Goal: Task Accomplishment & Management: Use online tool/utility

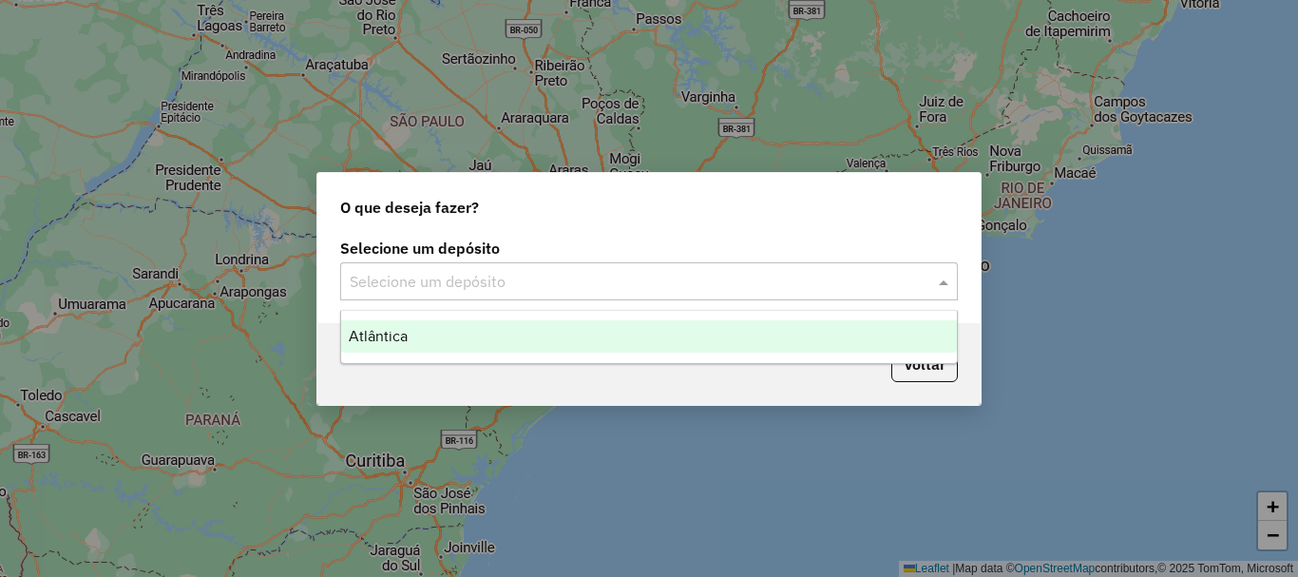
drag, startPoint x: 491, startPoint y: 292, endPoint x: 497, endPoint y: 312, distance: 20.8
click at [492, 292] on input "text" at bounding box center [630, 282] width 561 height 23
click at [499, 321] on div "Atlântica" at bounding box center [649, 336] width 616 height 32
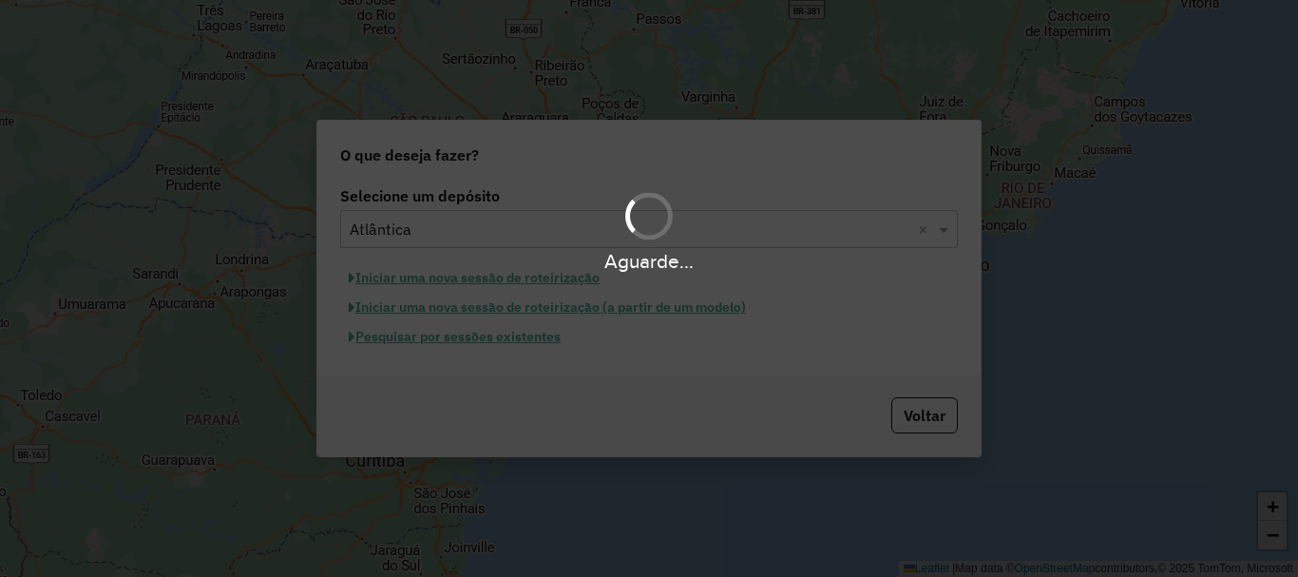
click at [553, 277] on div "Aguarde..." at bounding box center [649, 288] width 1298 height 577
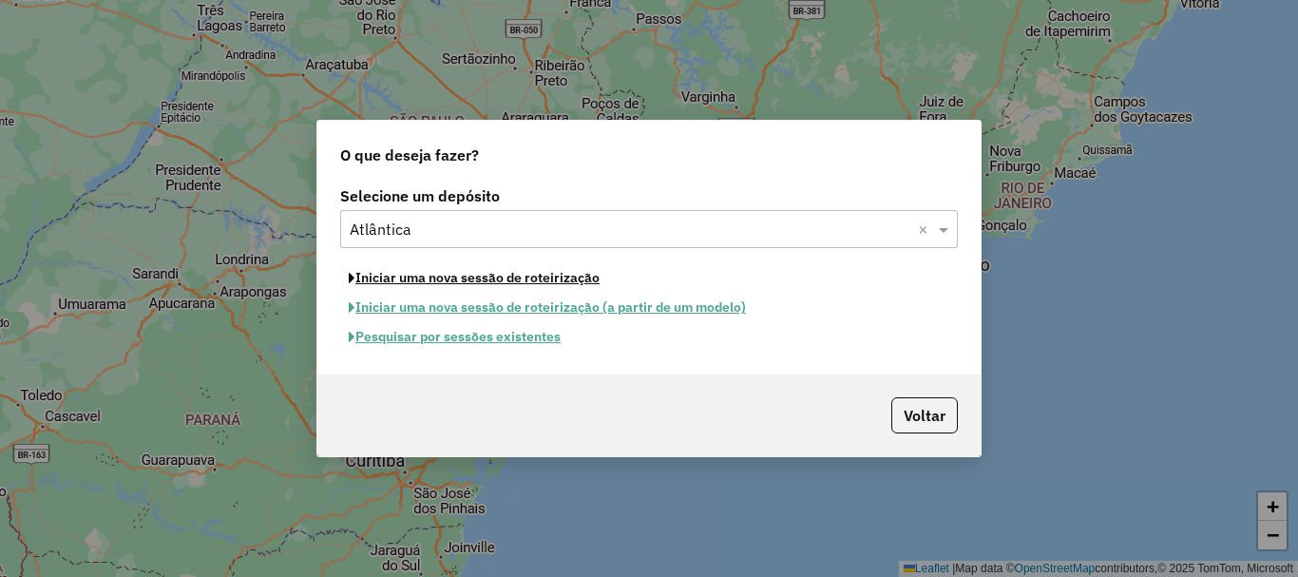
click at [553, 277] on button "Iniciar uma nova sessão de roteirização" at bounding box center [474, 277] width 268 height 29
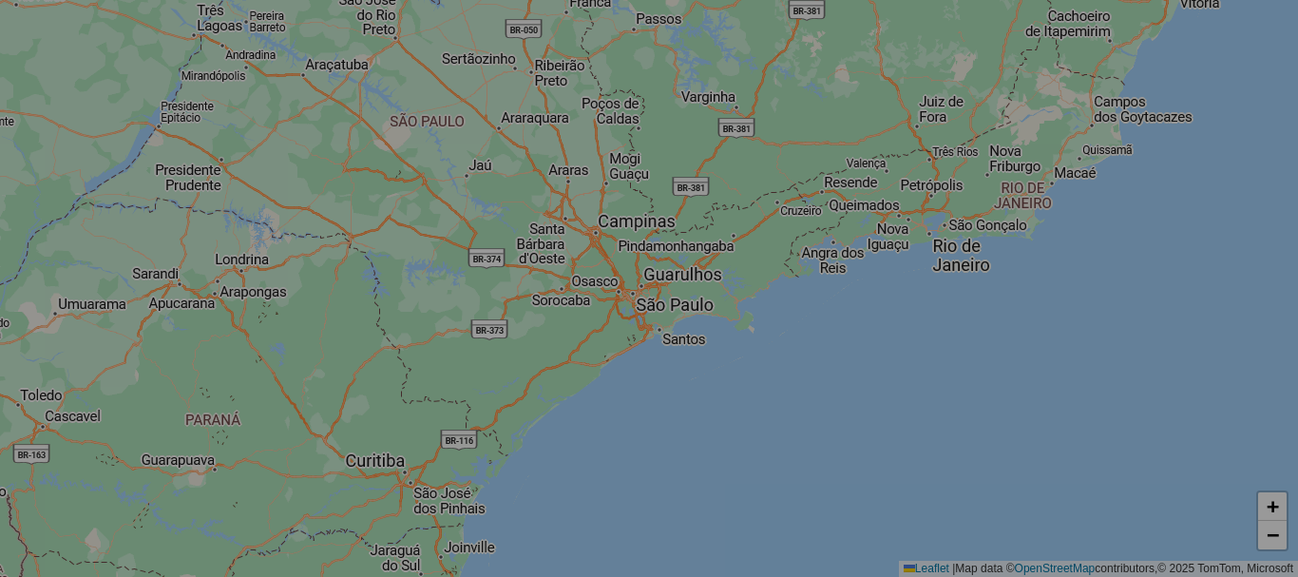
select select "*"
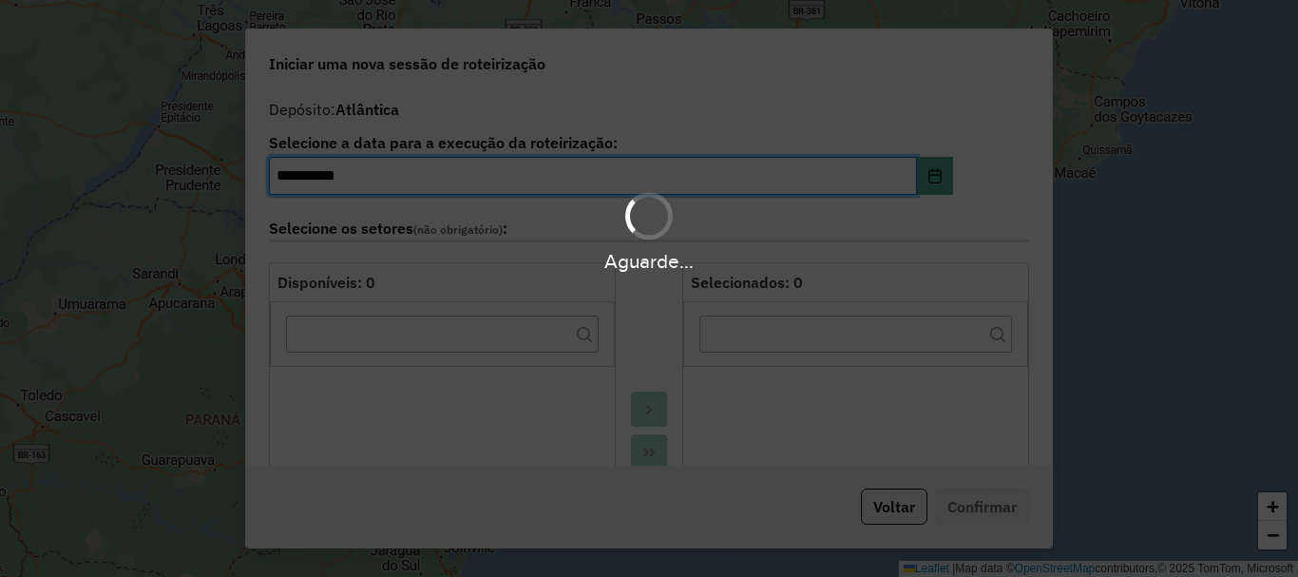
click at [553, 278] on div "Aguarde..." at bounding box center [649, 288] width 1298 height 577
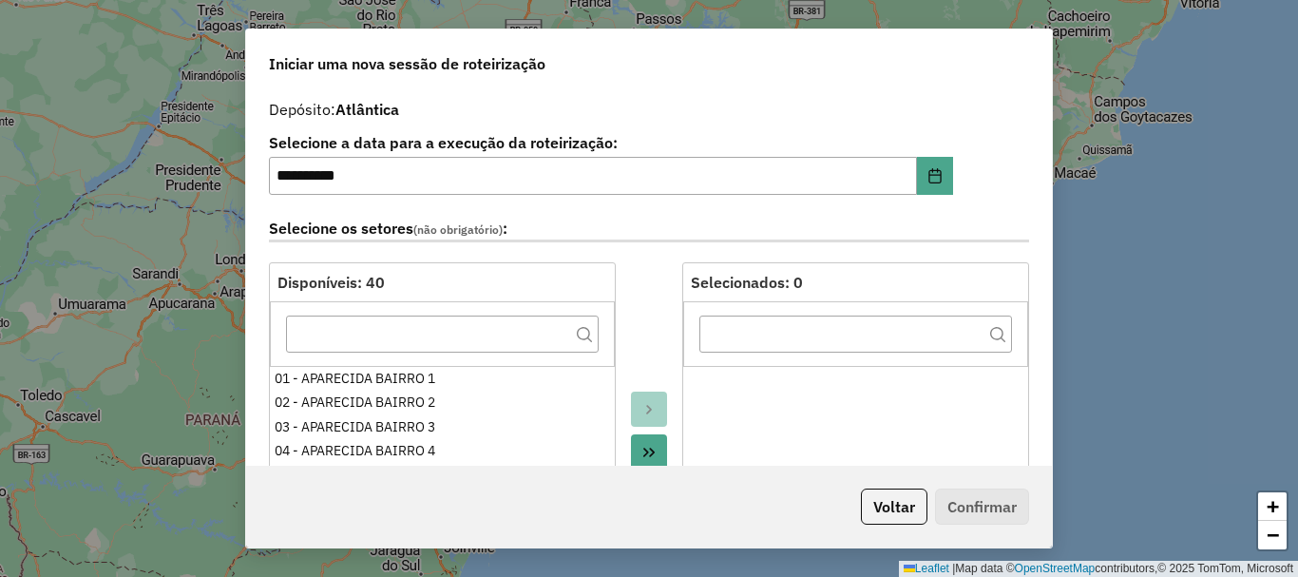
drag, startPoint x: 887, startPoint y: 503, endPoint x: 861, endPoint y: 469, distance: 42.0
click at [887, 497] on hb-app "**********" at bounding box center [649, 288] width 1298 height 577
click at [897, 535] on div "Voltar Confirmar" at bounding box center [649, 507] width 806 height 82
click at [896, 526] on div "Voltar Confirmar" at bounding box center [649, 507] width 806 height 82
click at [893, 519] on button "Voltar" at bounding box center [894, 506] width 67 height 36
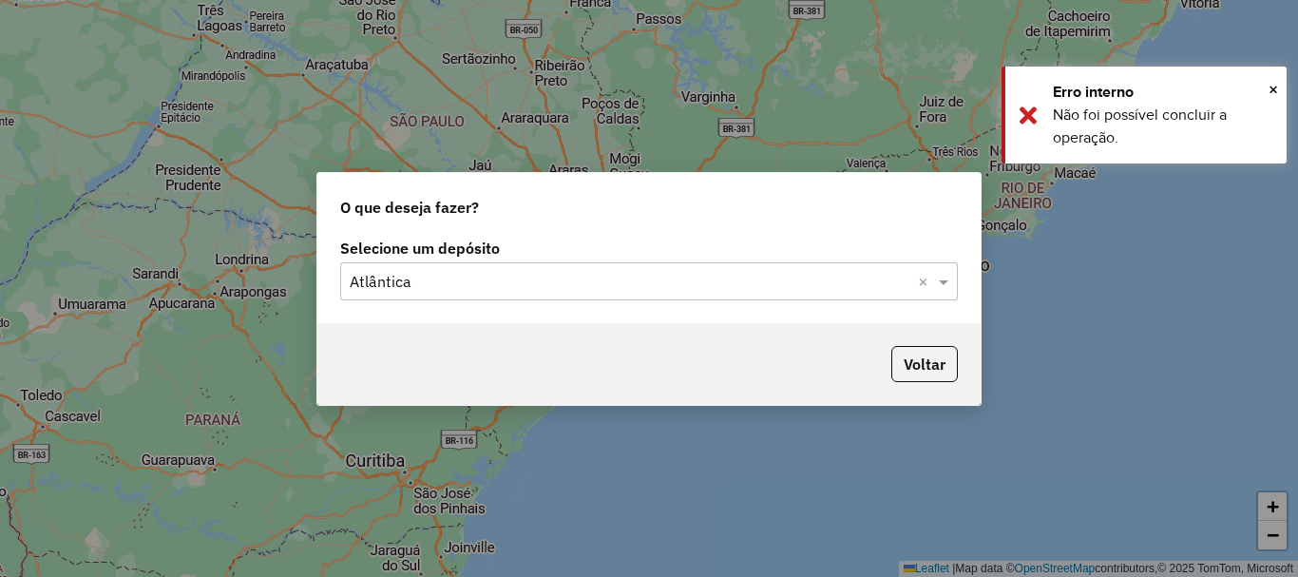
click at [671, 267] on div "Selecione um depósito × Atlântica ×" at bounding box center [649, 281] width 618 height 38
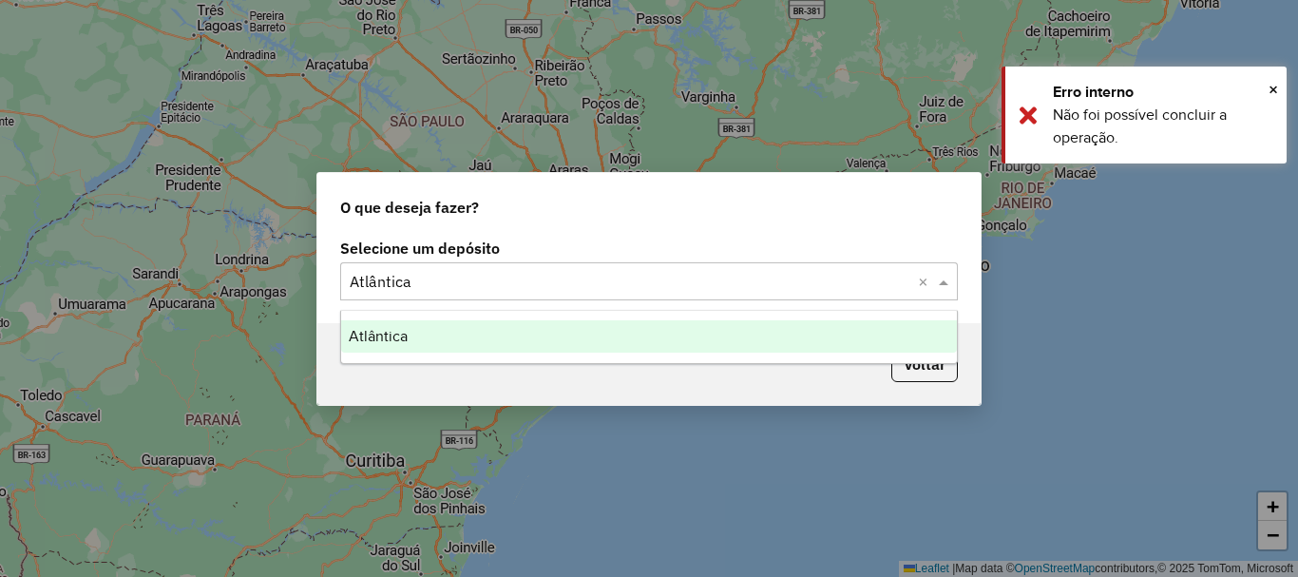
click at [499, 337] on div "Atlântica" at bounding box center [649, 336] width 616 height 32
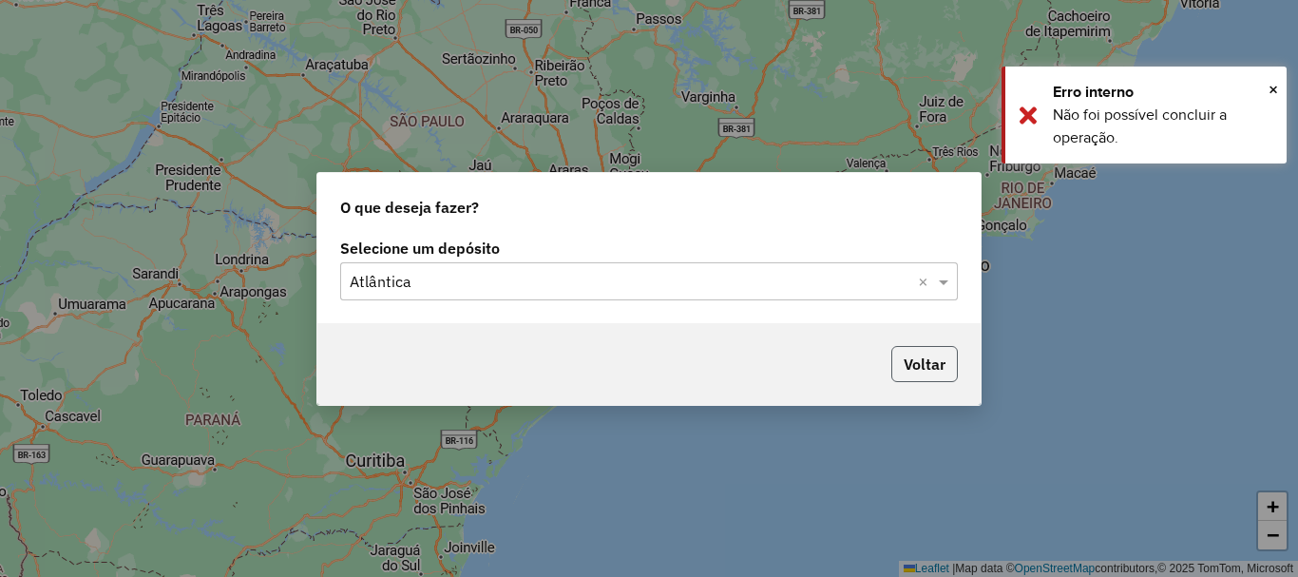
click at [931, 354] on button "Voltar" at bounding box center [924, 364] width 67 height 36
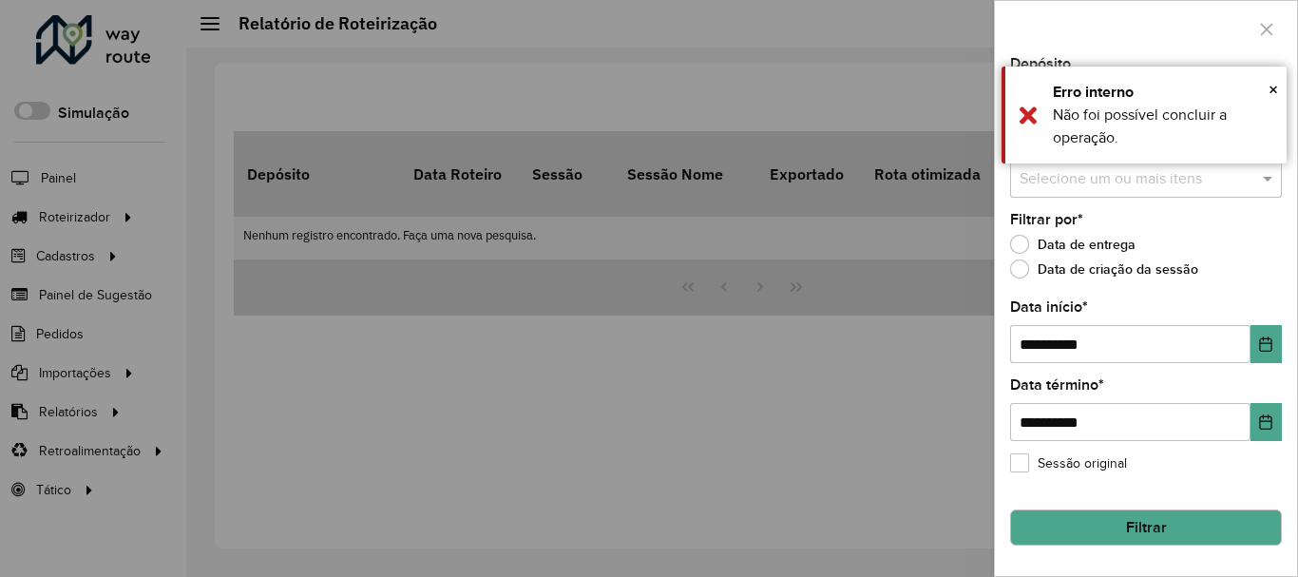
click at [52, 209] on div at bounding box center [649, 288] width 1298 height 577
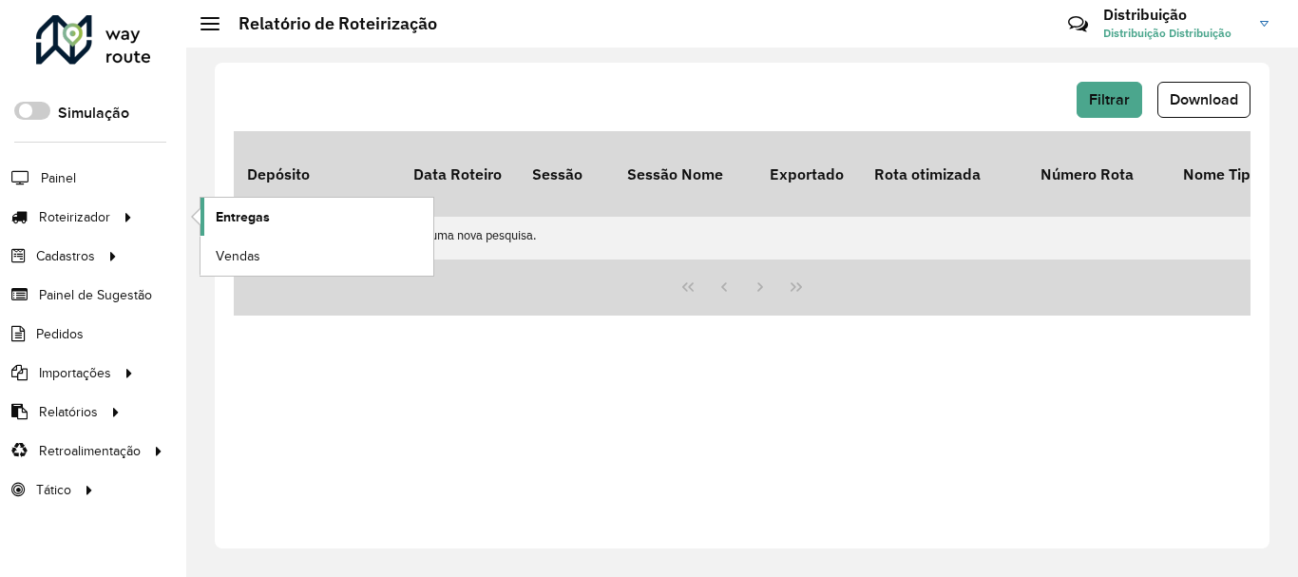
click at [239, 217] on span "Entregas" at bounding box center [243, 217] width 54 height 20
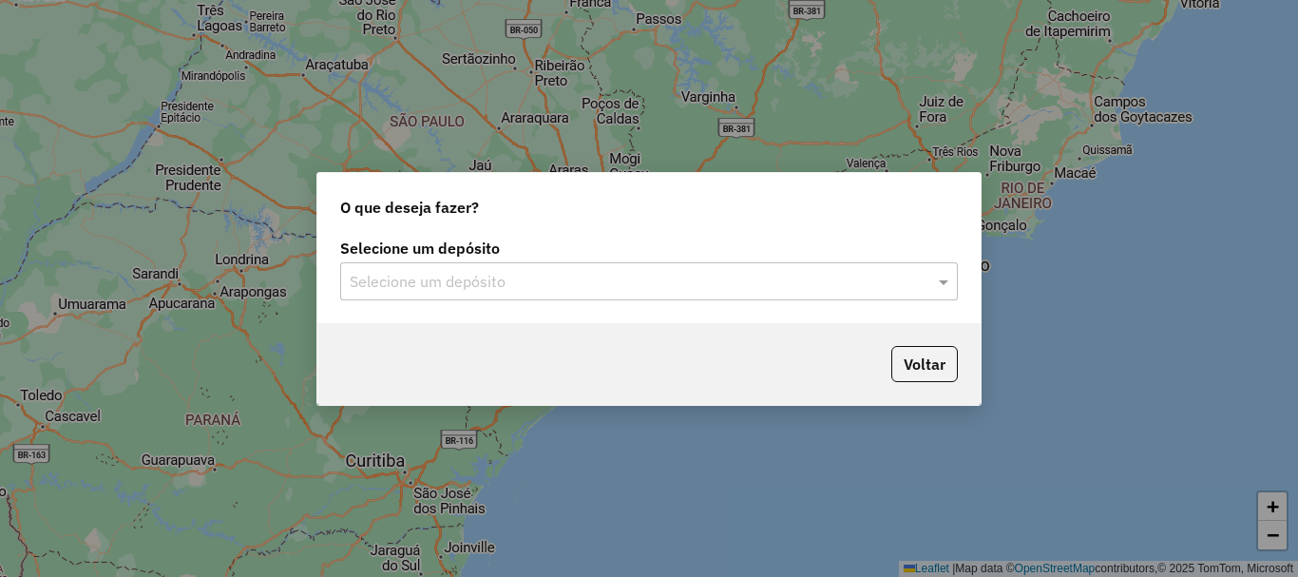
click at [467, 276] on input "text" at bounding box center [630, 282] width 561 height 23
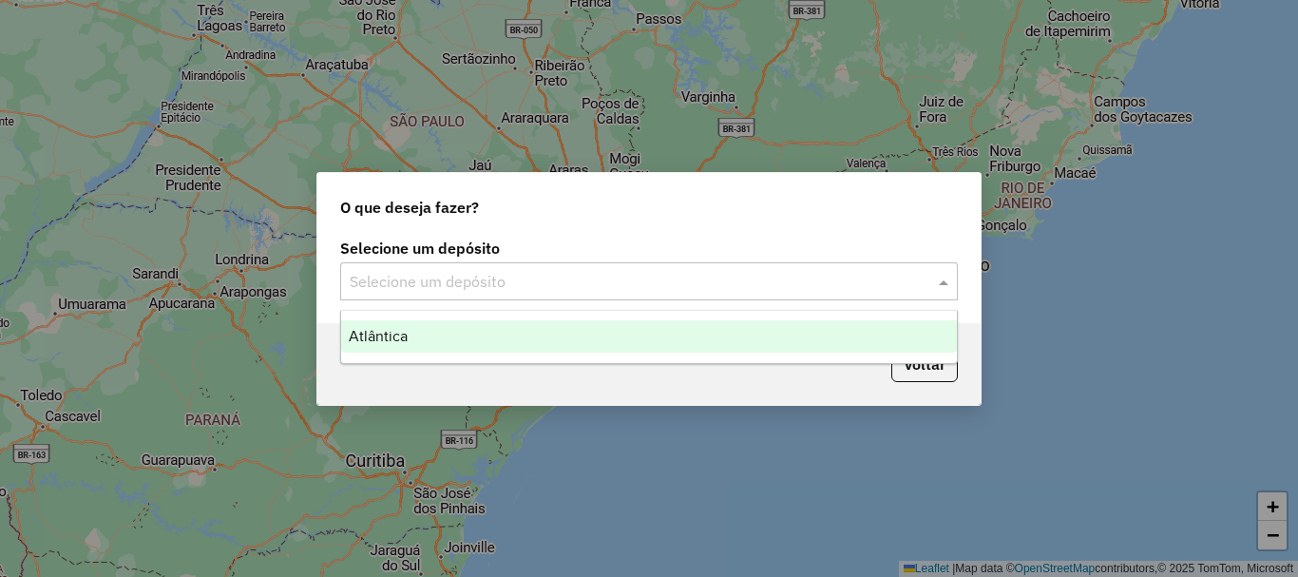
click at [482, 327] on div "Atlântica" at bounding box center [649, 336] width 616 height 32
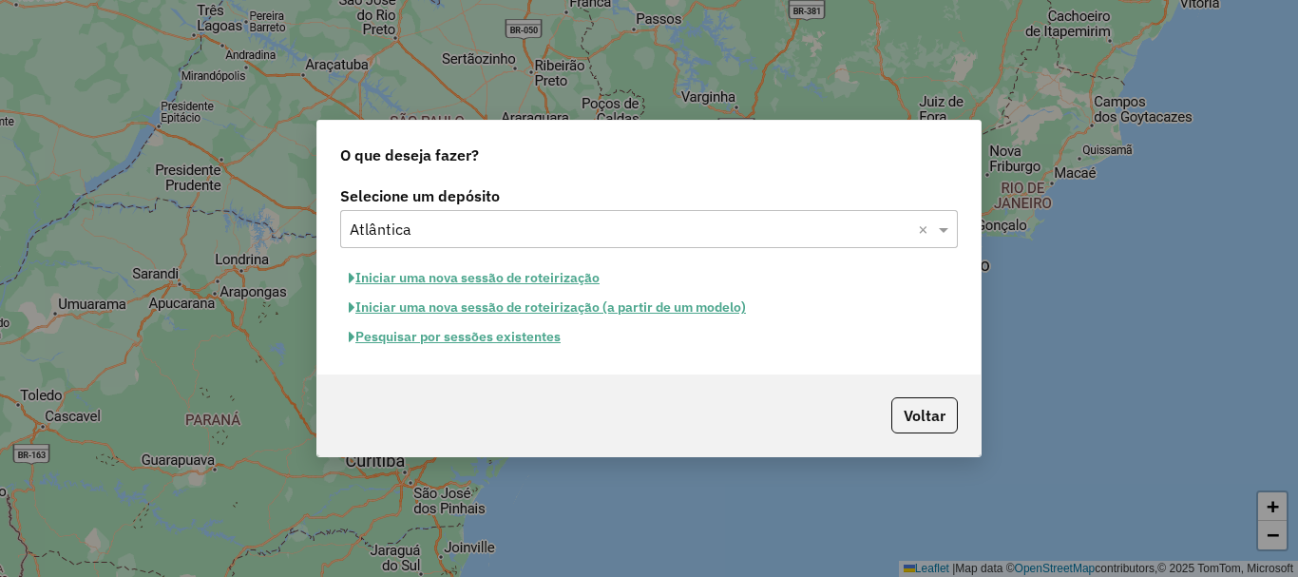
click at [503, 339] on button "Pesquisar por sessões existentes" at bounding box center [454, 336] width 229 height 29
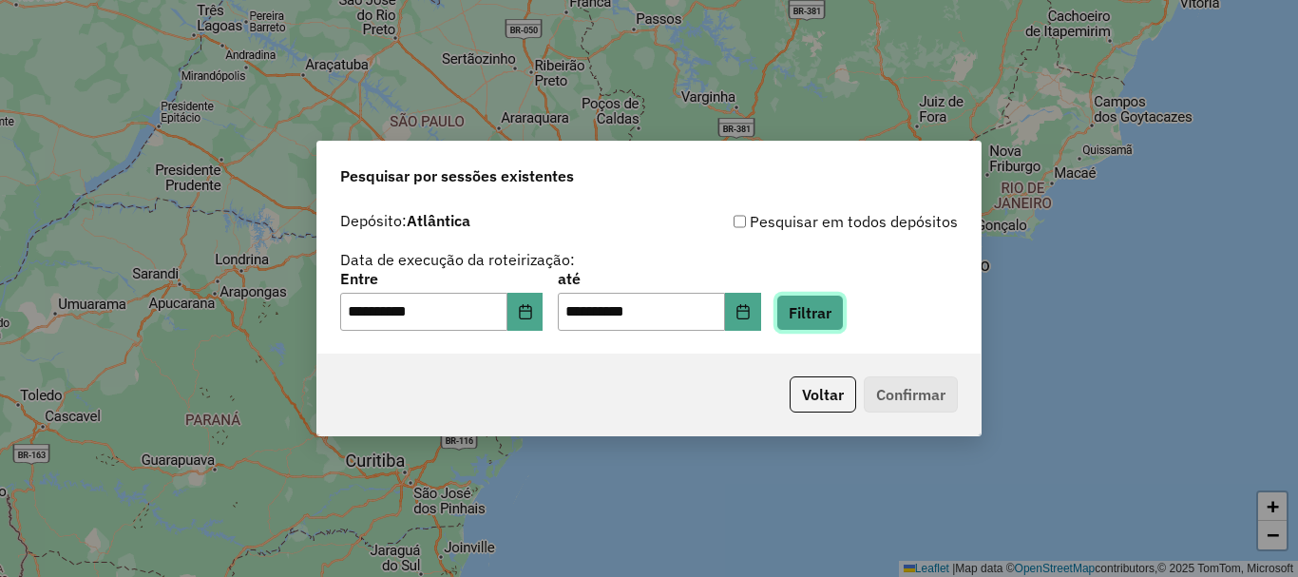
click at [832, 316] on button "Filtrar" at bounding box center [809, 313] width 67 height 36
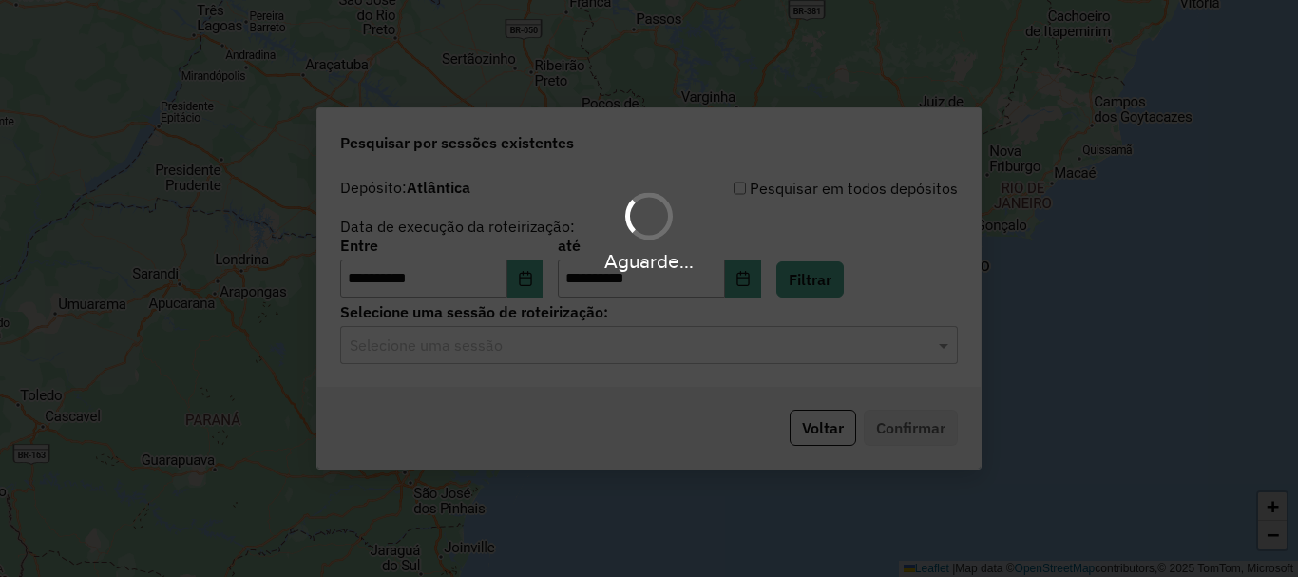
click at [493, 357] on div "Aguarde..." at bounding box center [649, 288] width 1298 height 577
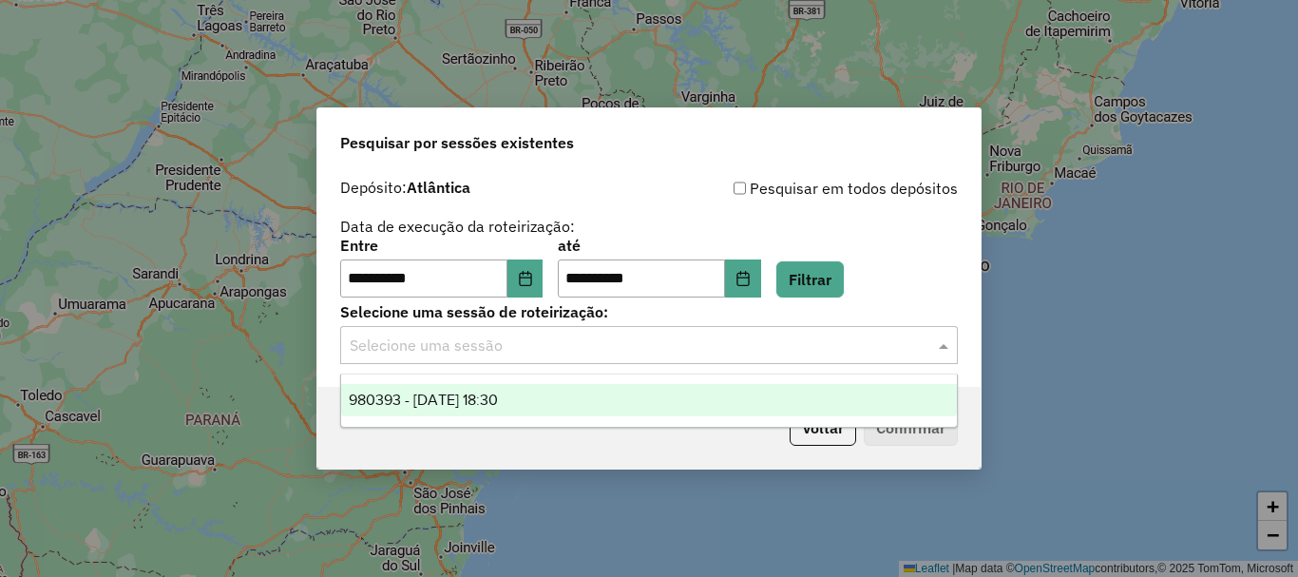
click at [532, 350] on input "text" at bounding box center [630, 345] width 561 height 23
click at [549, 403] on div "980393 - 16/08/2025 18:30" at bounding box center [649, 400] width 616 height 32
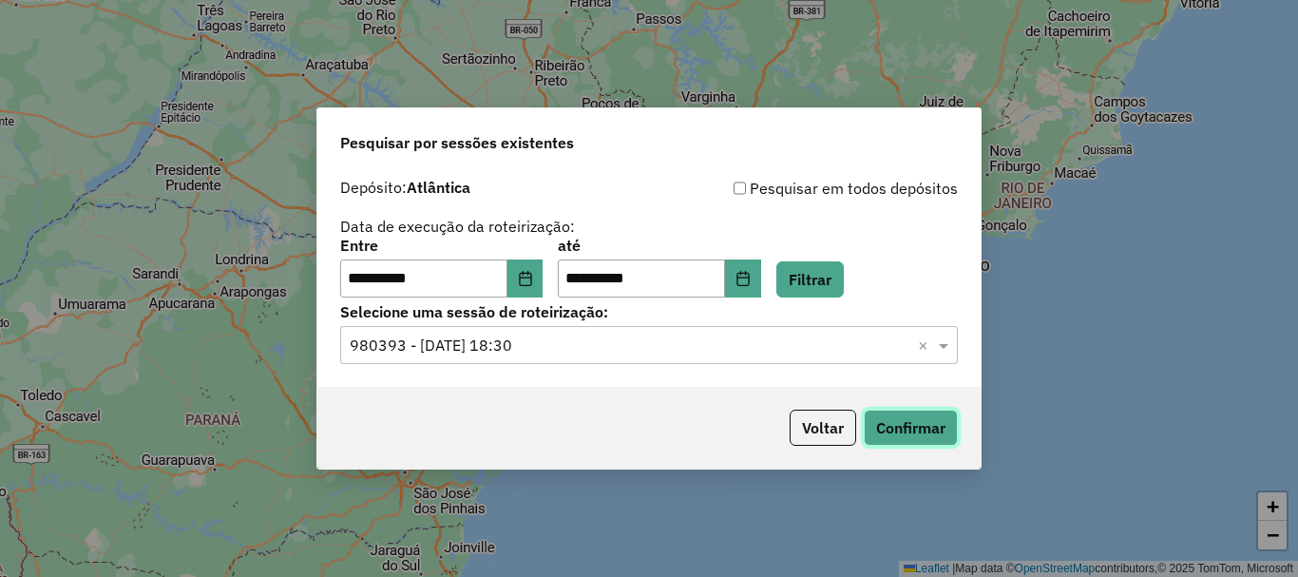
click at [936, 422] on button "Confirmar" at bounding box center [911, 428] width 94 height 36
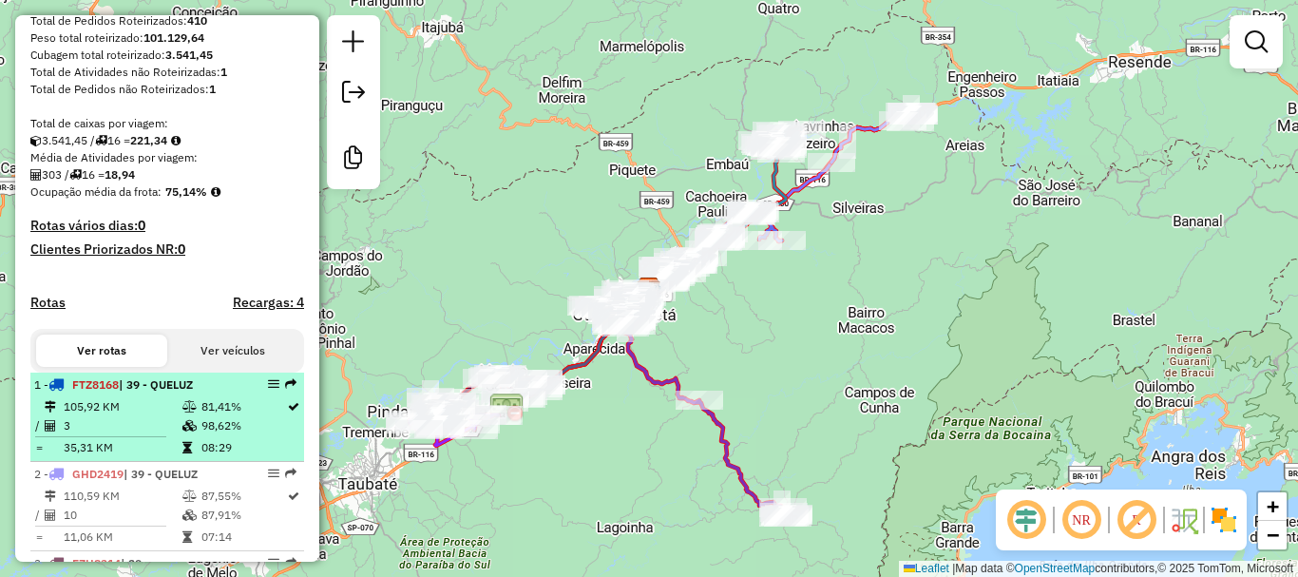
scroll to position [380, 0]
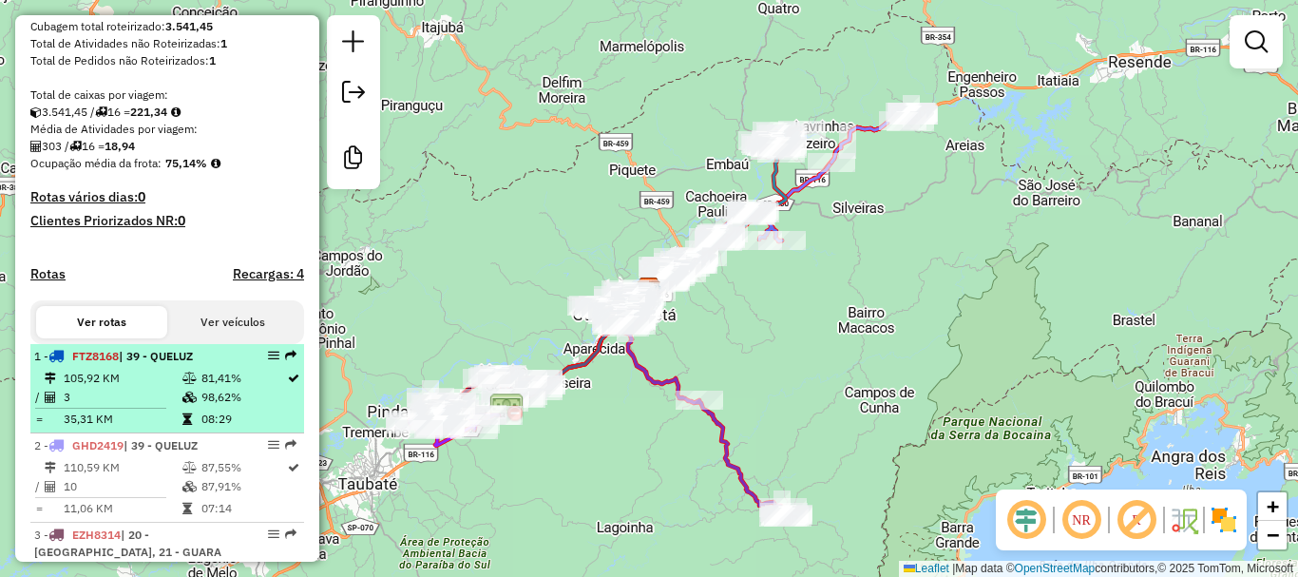
click at [163, 383] on li "1 - FTZ8168 | 39 - QUELUZ 105,92 KM 81,41% / 3 98,62% = 35,31 KM 08:29" at bounding box center [167, 388] width 274 height 89
select select "**********"
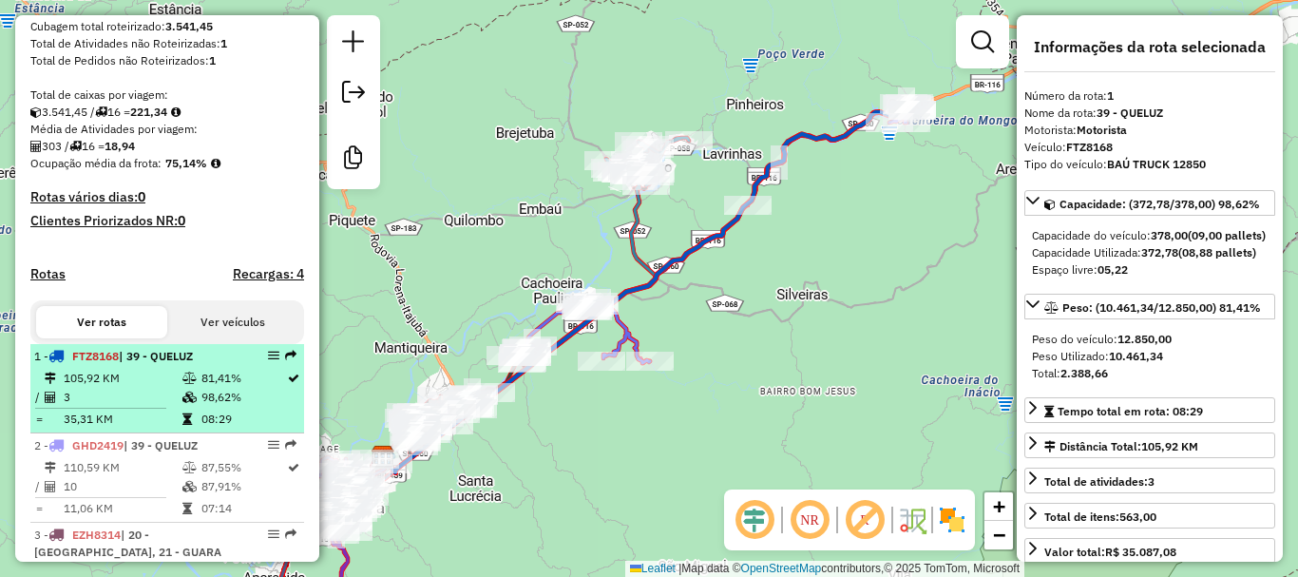
click at [138, 363] on span "| 39 - QUELUZ" at bounding box center [156, 356] width 74 height 14
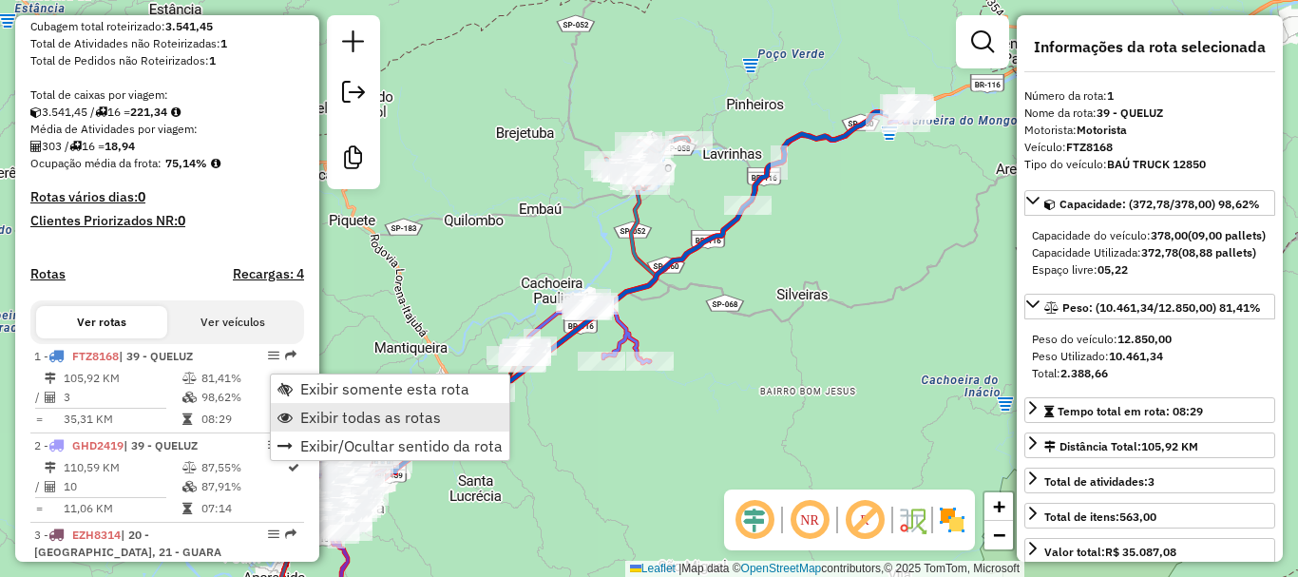
click at [334, 411] on span "Exibir todas as rotas" at bounding box center [370, 417] width 141 height 15
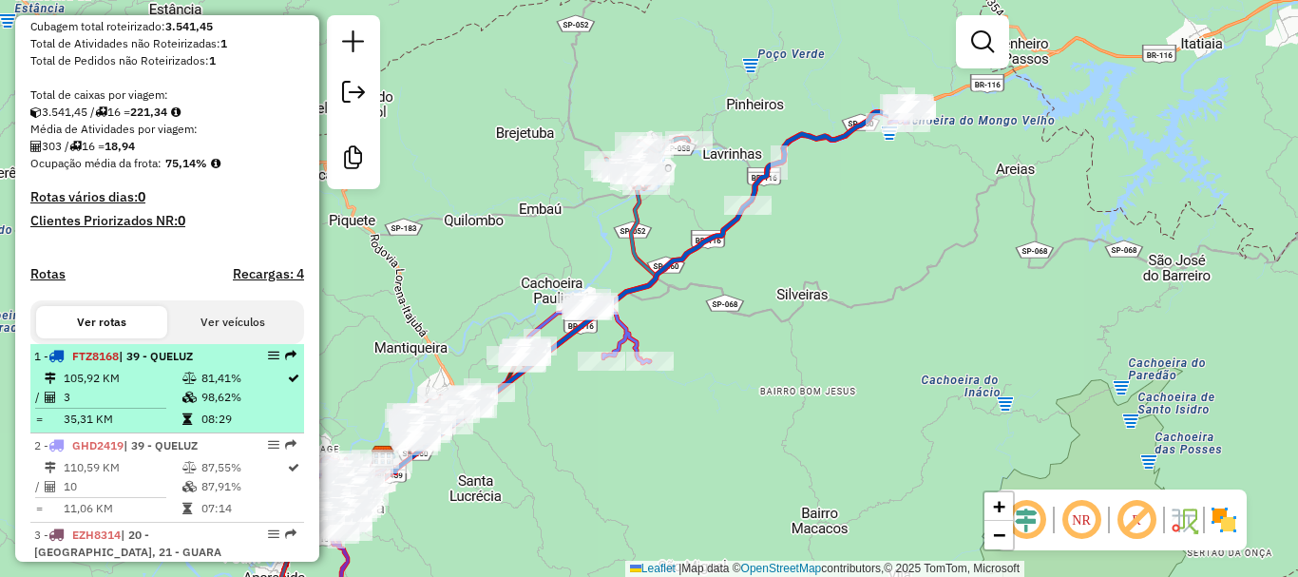
drag, startPoint x: 260, startPoint y: 373, endPoint x: 246, endPoint y: 389, distance: 20.8
click at [234, 388] on td "81,41%" at bounding box center [243, 378] width 86 height 19
select select "**********"
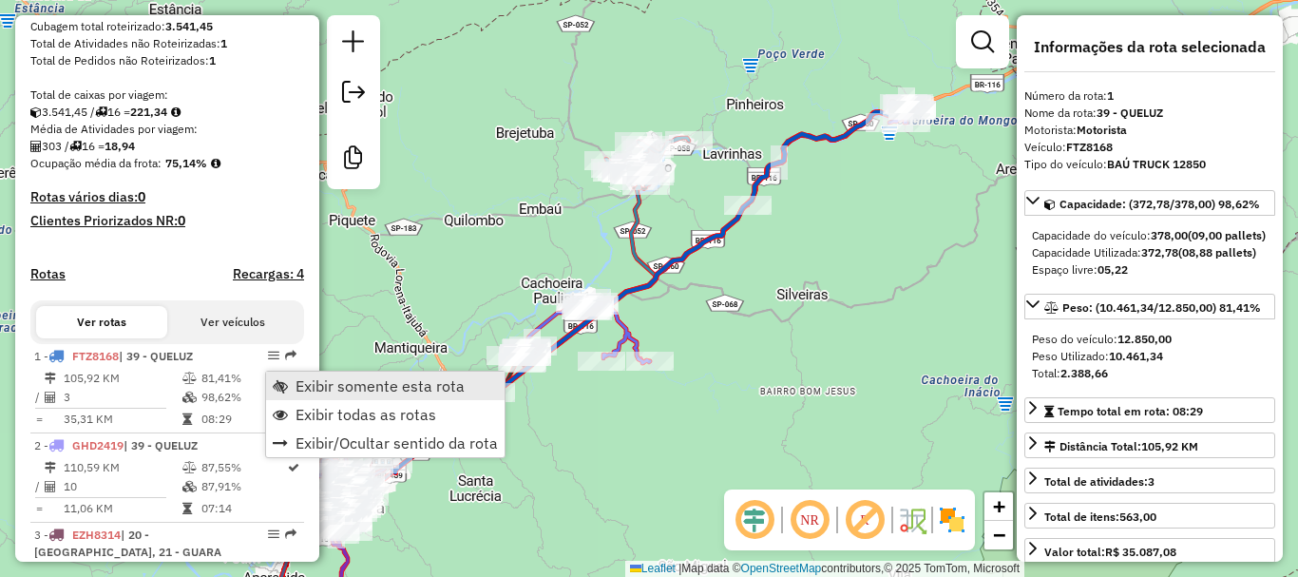
click at [326, 384] on span "Exibir somente esta rota" at bounding box center [380, 385] width 169 height 15
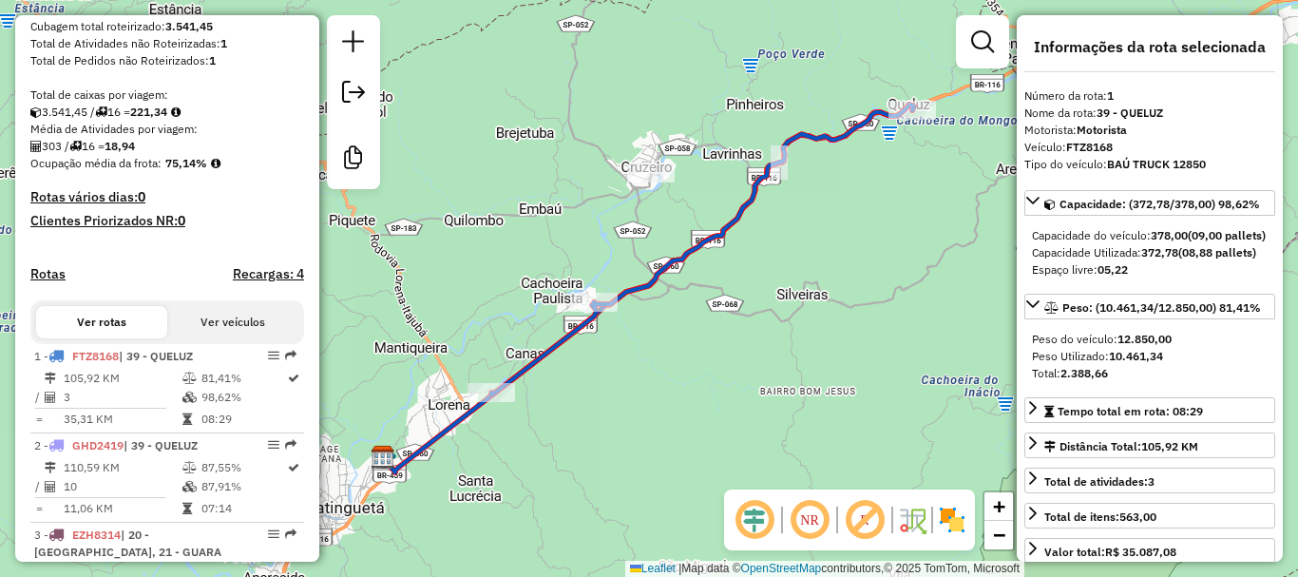
click at [813, 522] on em at bounding box center [810, 520] width 46 height 46
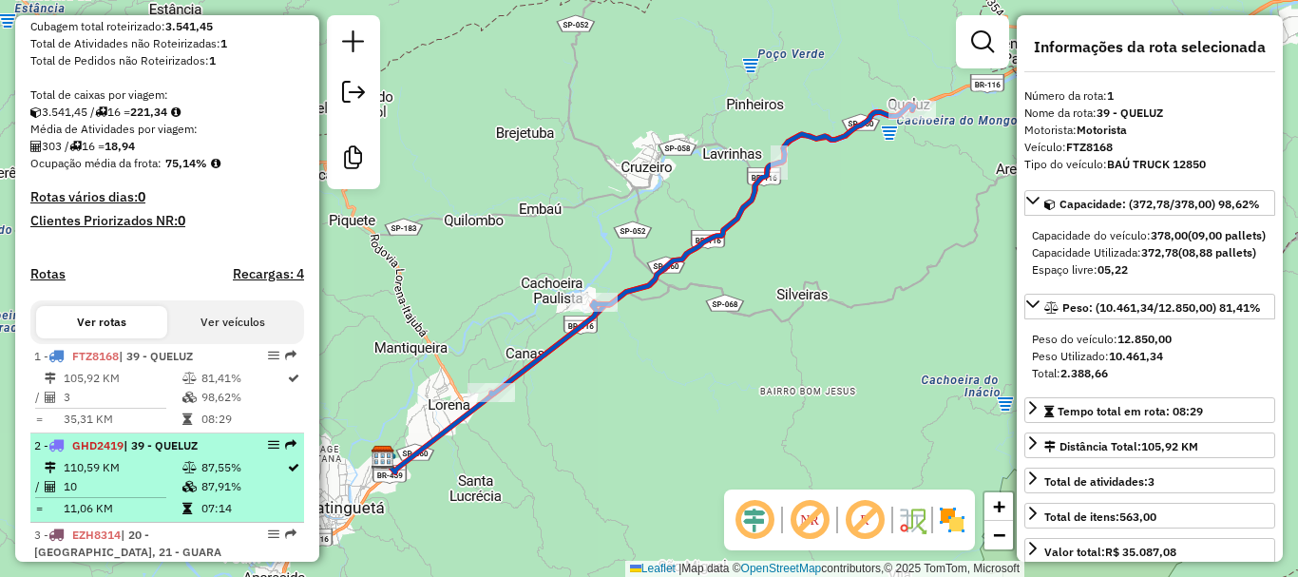
click at [145, 471] on li "2 - GHD2419 | 39 - QUELUZ 110,59 KM 87,55% / 10 87,91% = 11,06 KM 07:14" at bounding box center [167, 477] width 274 height 89
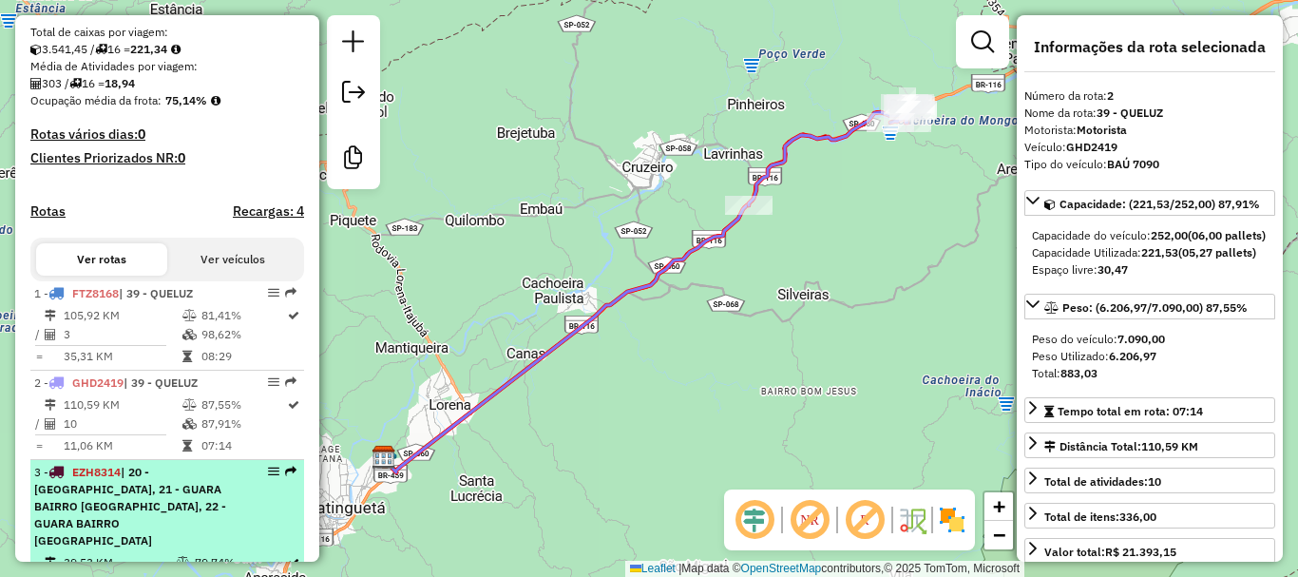
scroll to position [475, 0]
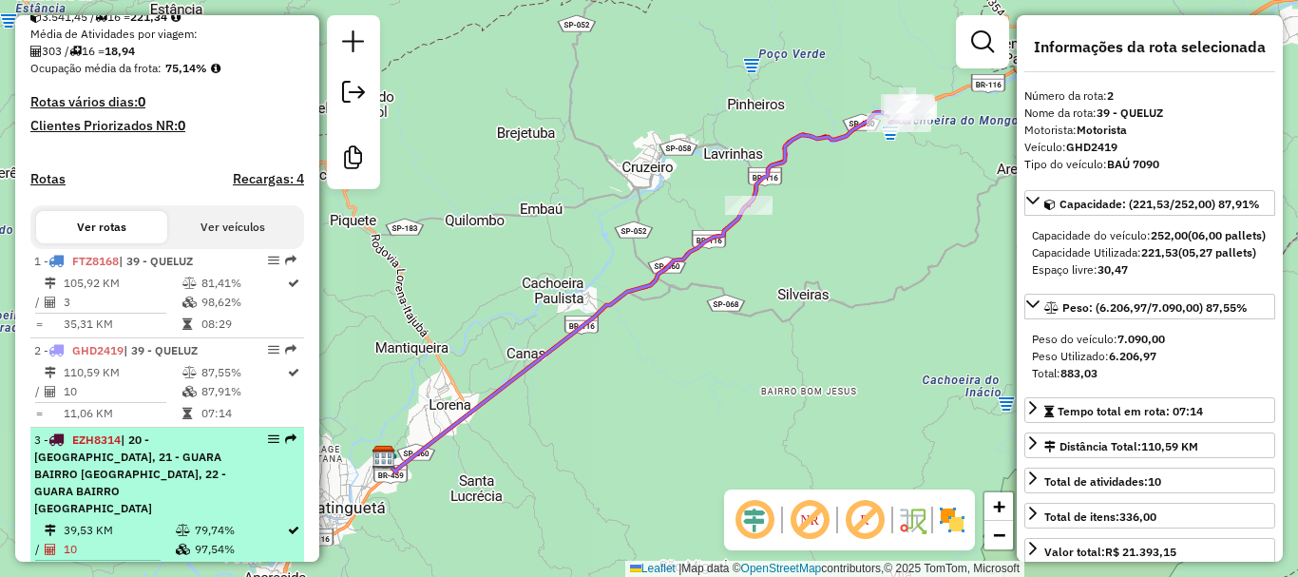
click at [155, 450] on span "| 20 - [GEOGRAPHIC_DATA], 21 - GUARA BAIRRO [GEOGRAPHIC_DATA], 22 - GUARA BAIRR…" at bounding box center [130, 473] width 192 height 83
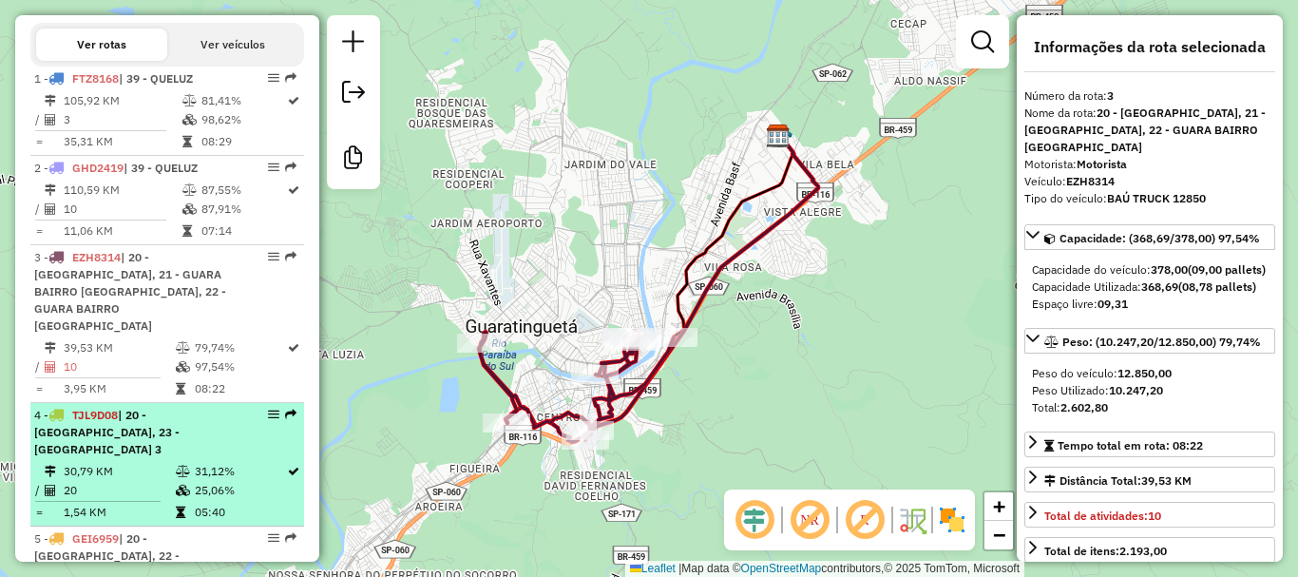
scroll to position [665, 0]
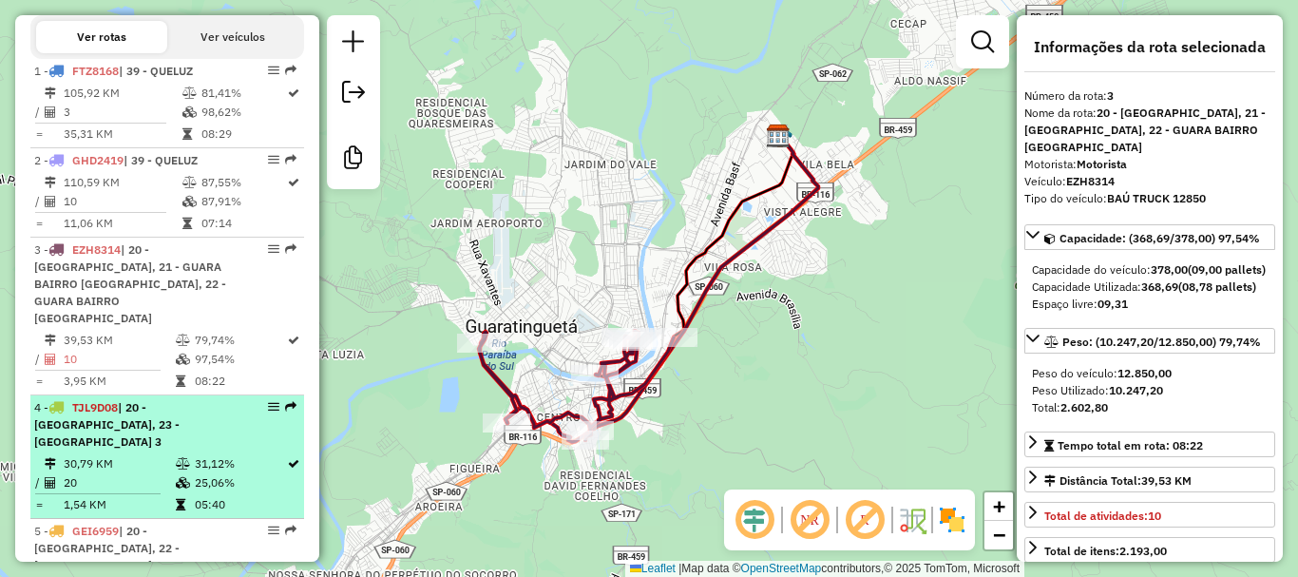
click at [143, 454] on td "30,79 KM" at bounding box center [119, 463] width 112 height 19
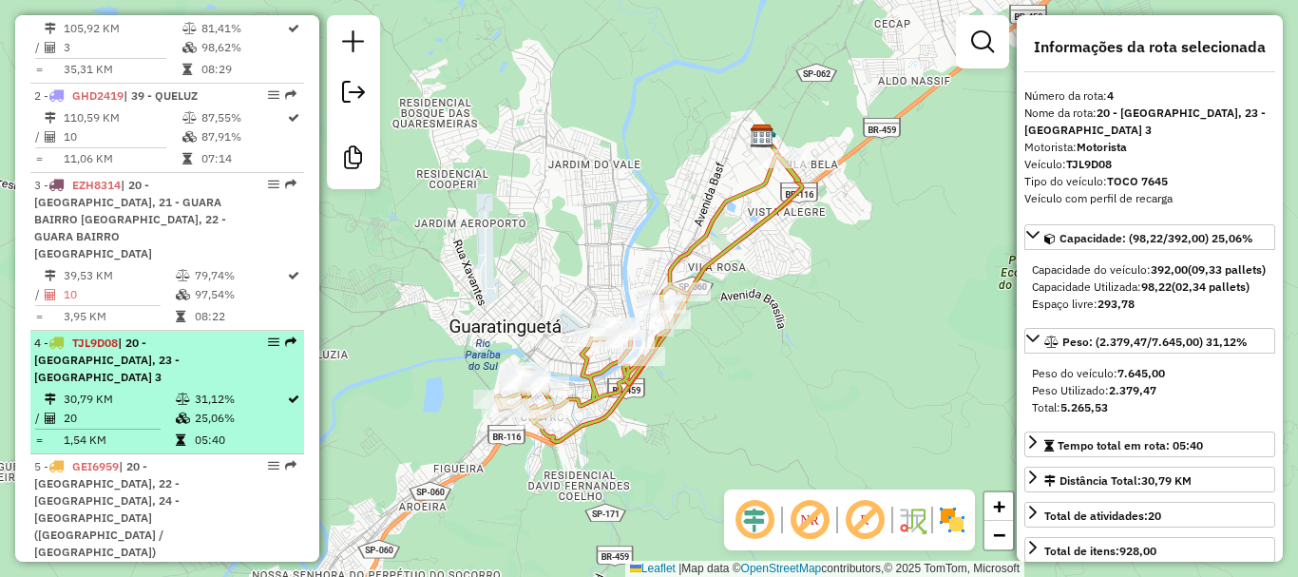
scroll to position [760, 0]
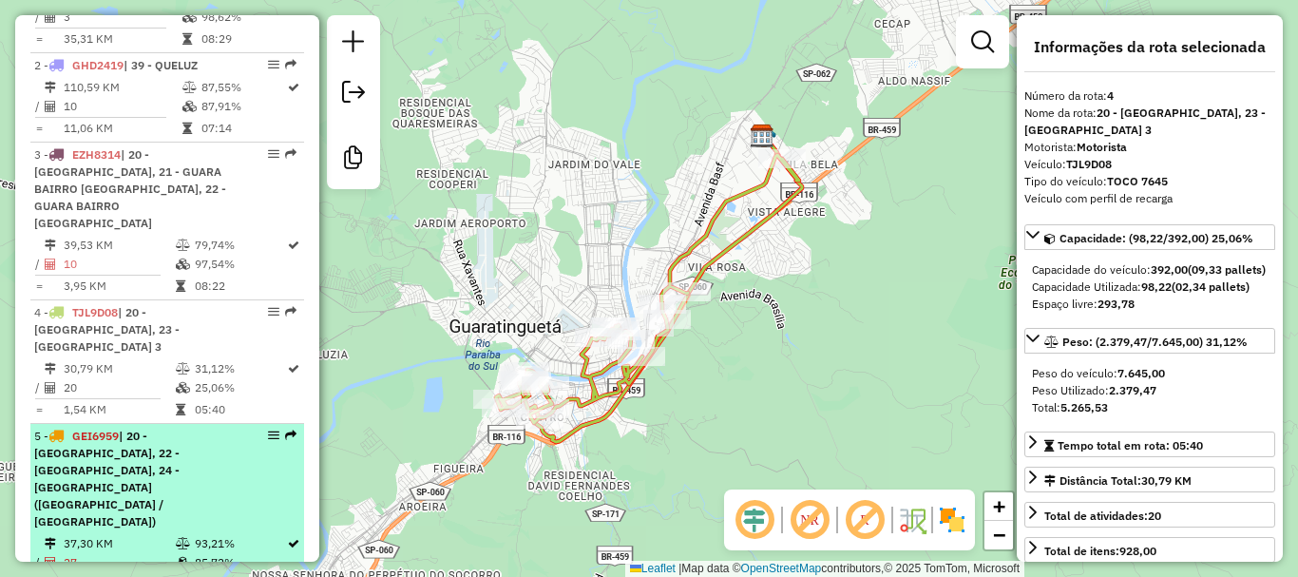
click at [105, 448] on span "| 20 - [GEOGRAPHIC_DATA], 22 - [GEOGRAPHIC_DATA], 24 - [GEOGRAPHIC_DATA] ([GEOG…" at bounding box center [106, 479] width 145 height 100
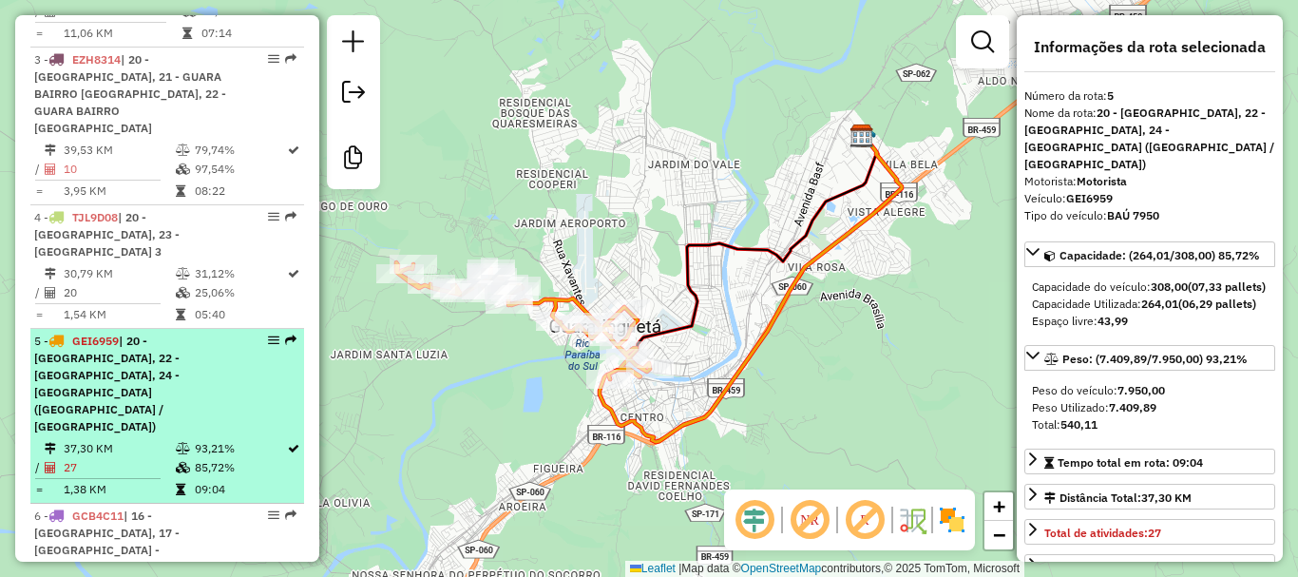
click at [136, 386] on li "5 - GEI6959 | 20 - [GEOGRAPHIC_DATA], 22 - [GEOGRAPHIC_DATA], 24 - [GEOGRAPHIC_…" at bounding box center [167, 416] width 274 height 175
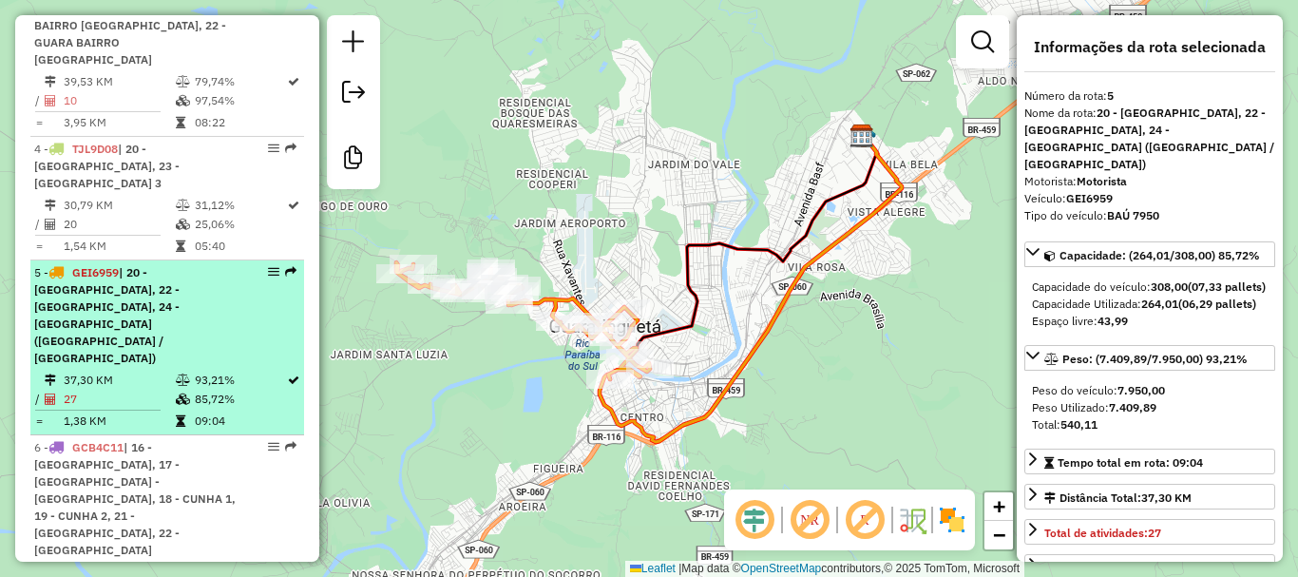
scroll to position [950, 0]
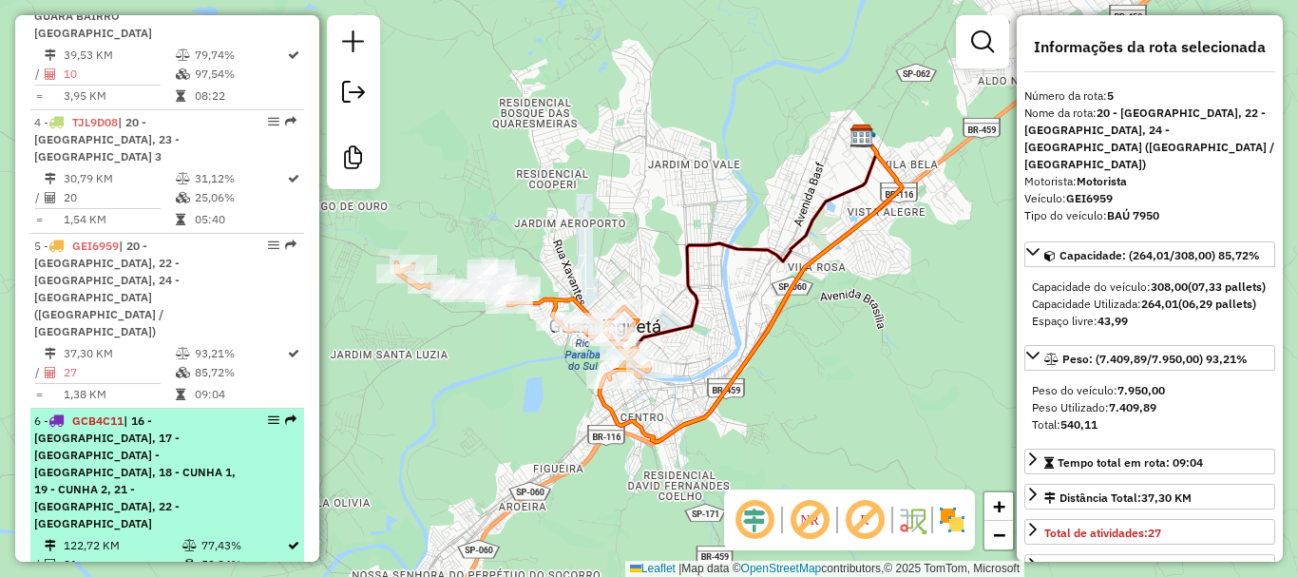
click at [122, 413] on span "| 16 - [GEOGRAPHIC_DATA], 17 - [GEOGRAPHIC_DATA] - [GEOGRAPHIC_DATA], 18 - CUNH…" at bounding box center [134, 471] width 201 height 117
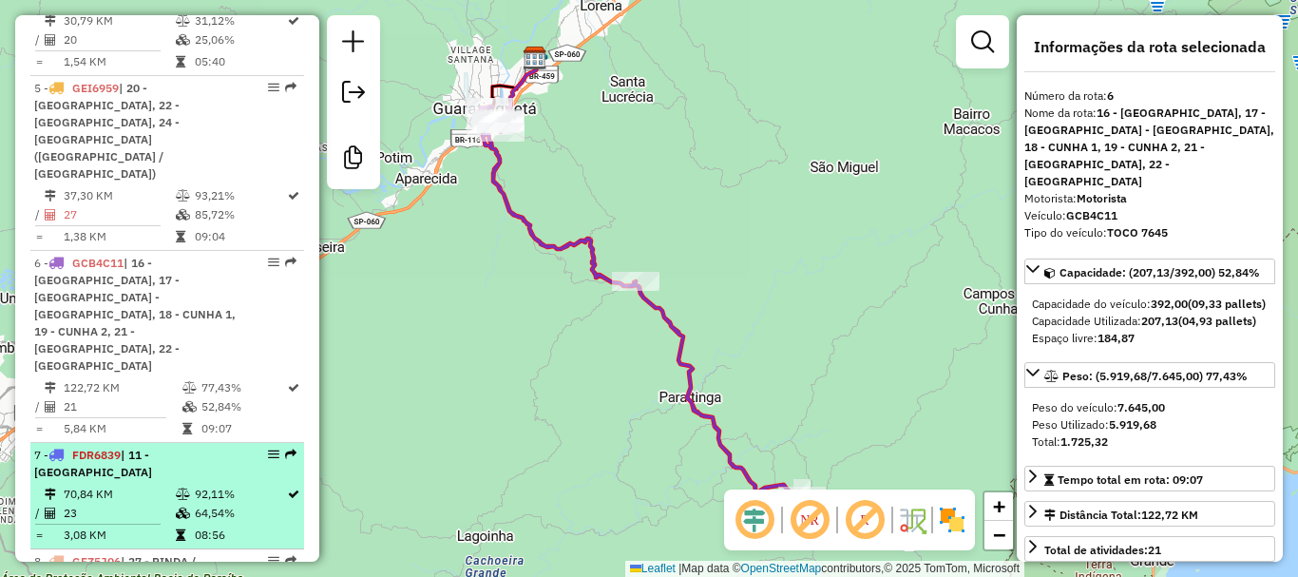
scroll to position [1140, 0]
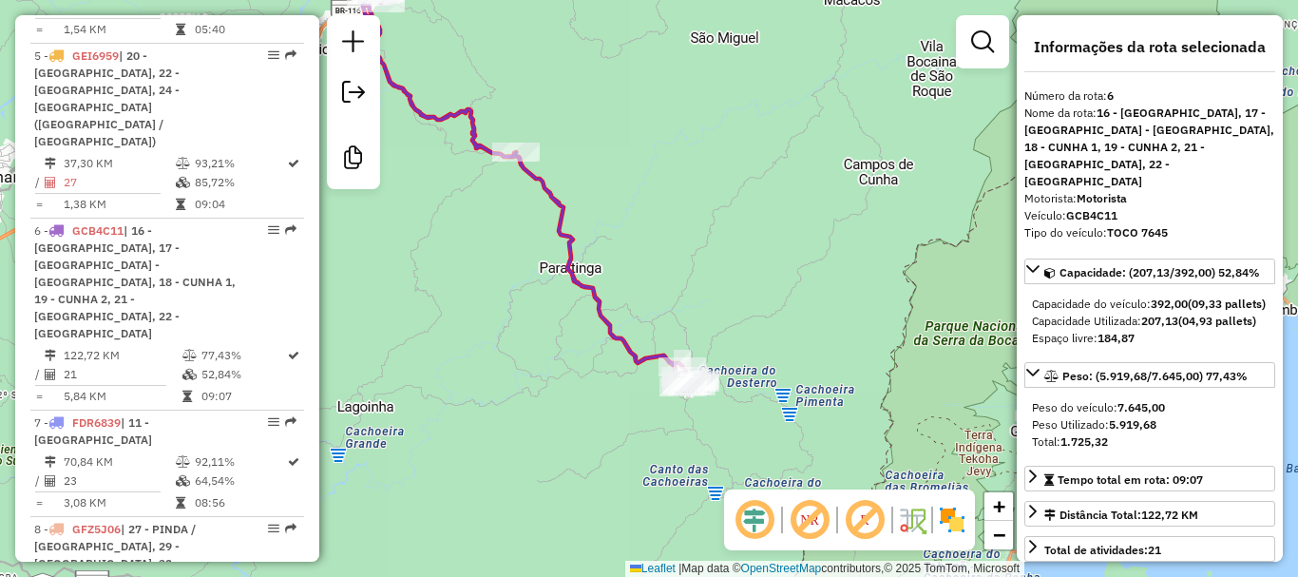
drag, startPoint x: 513, startPoint y: 416, endPoint x: 395, endPoint y: 293, distance: 170.7
click at [392, 289] on div "Janela de atendimento Grade de atendimento Capacidade Transportadoras Veículos …" at bounding box center [649, 288] width 1298 height 577
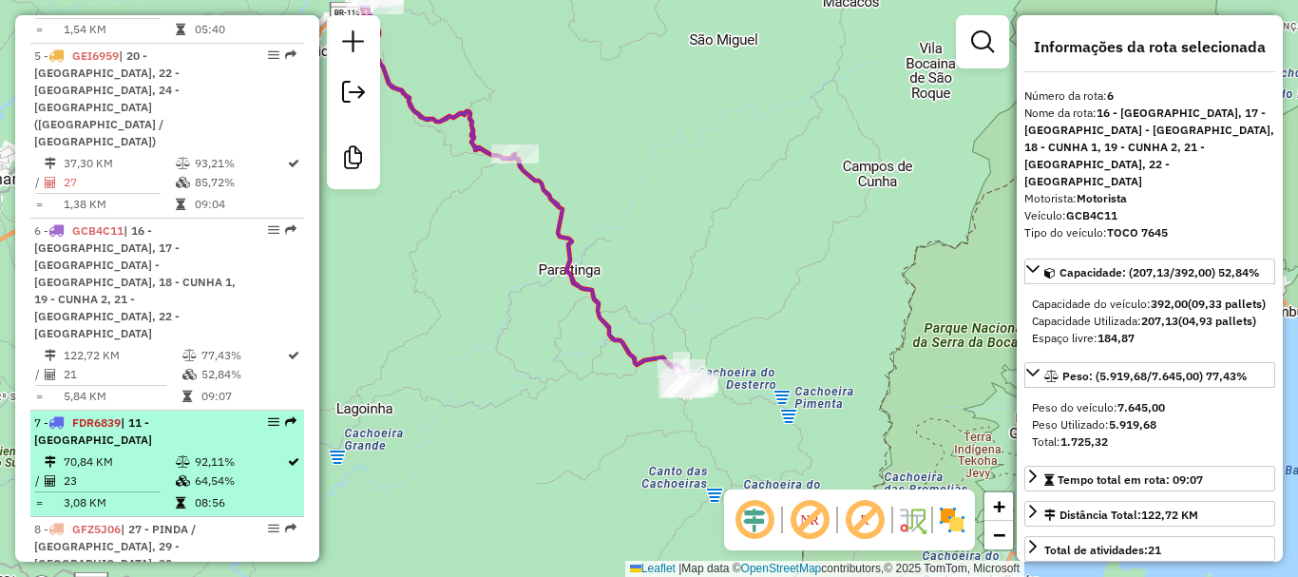
click at [101, 414] on div "7 - FDR6839 | 11 - [GEOGRAPHIC_DATA]" at bounding box center [134, 431] width 201 height 34
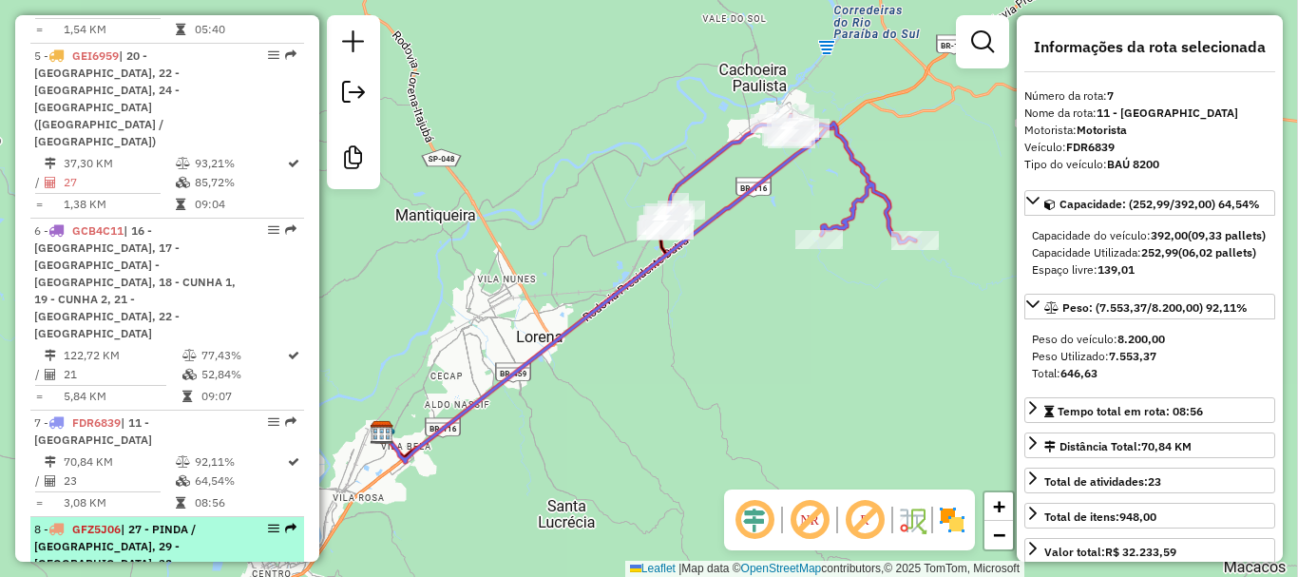
click at [116, 517] on li "8 - GFZ5J06 | 27 - PINDA / [GEOGRAPHIC_DATA], 29 - [GEOGRAPHIC_DATA], 32 - PIND…" at bounding box center [167, 587] width 274 height 141
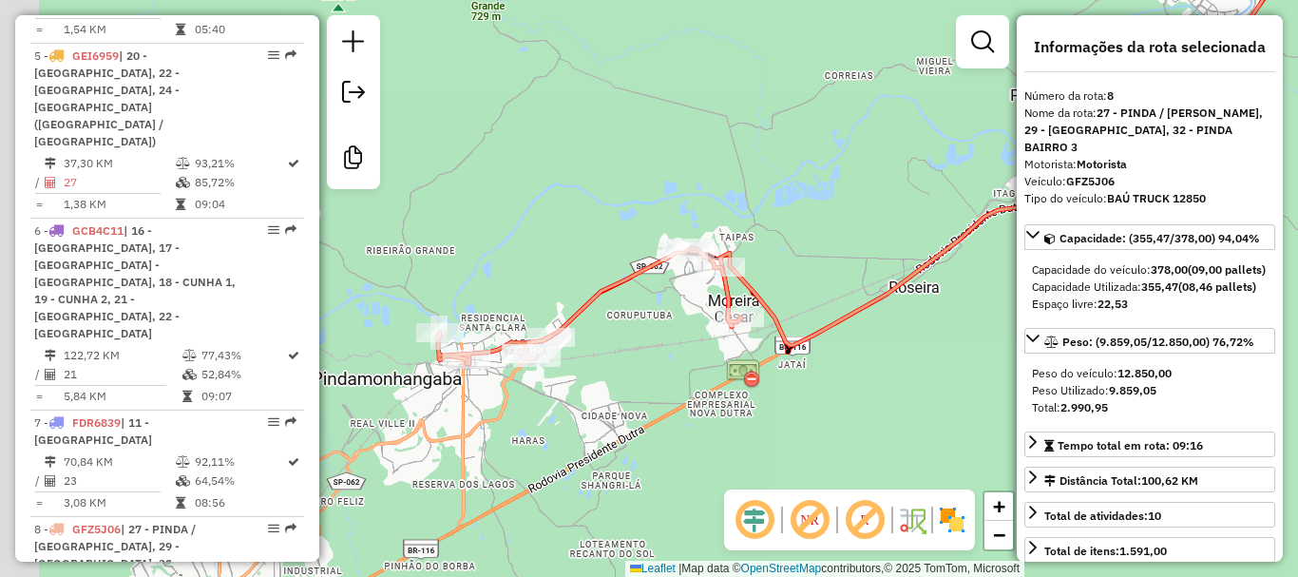
drag, startPoint x: 672, startPoint y: 231, endPoint x: 821, endPoint y: 144, distance: 172.4
click at [821, 144] on div "Janela de atendimento Grade de atendimento Capacidade Transportadoras Veículos …" at bounding box center [649, 288] width 1298 height 577
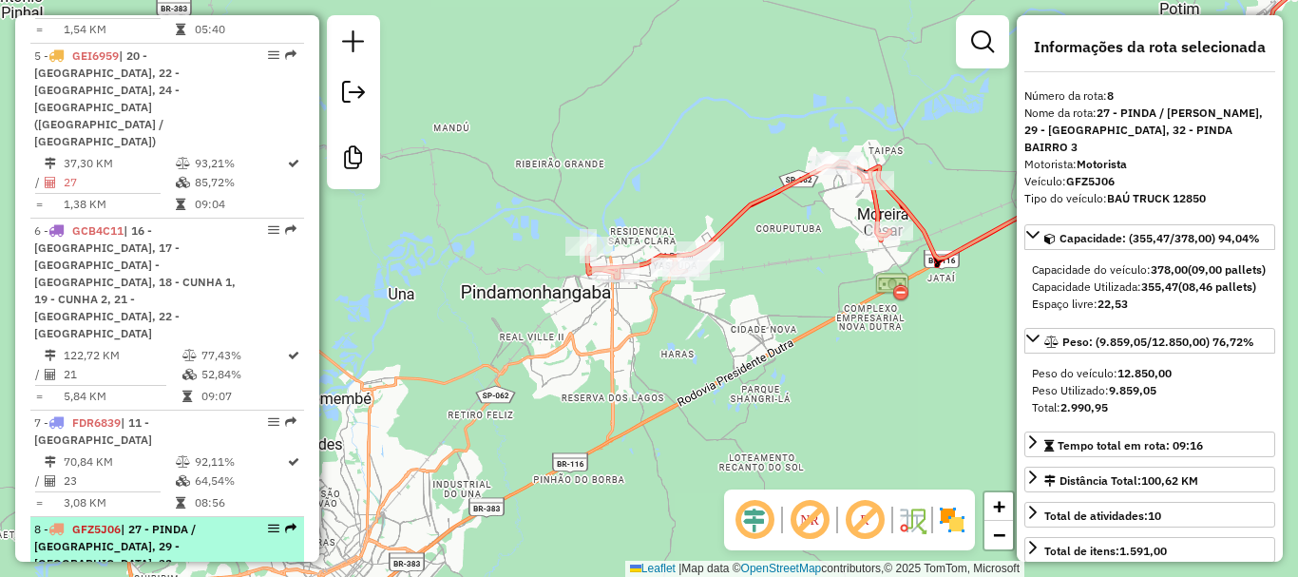
drag, startPoint x: 129, startPoint y: 359, endPoint x: 130, endPoint y: 457, distance: 97.9
click at [129, 414] on div "7 - FDR6839 | 11 - [GEOGRAPHIC_DATA]" at bounding box center [134, 431] width 201 height 34
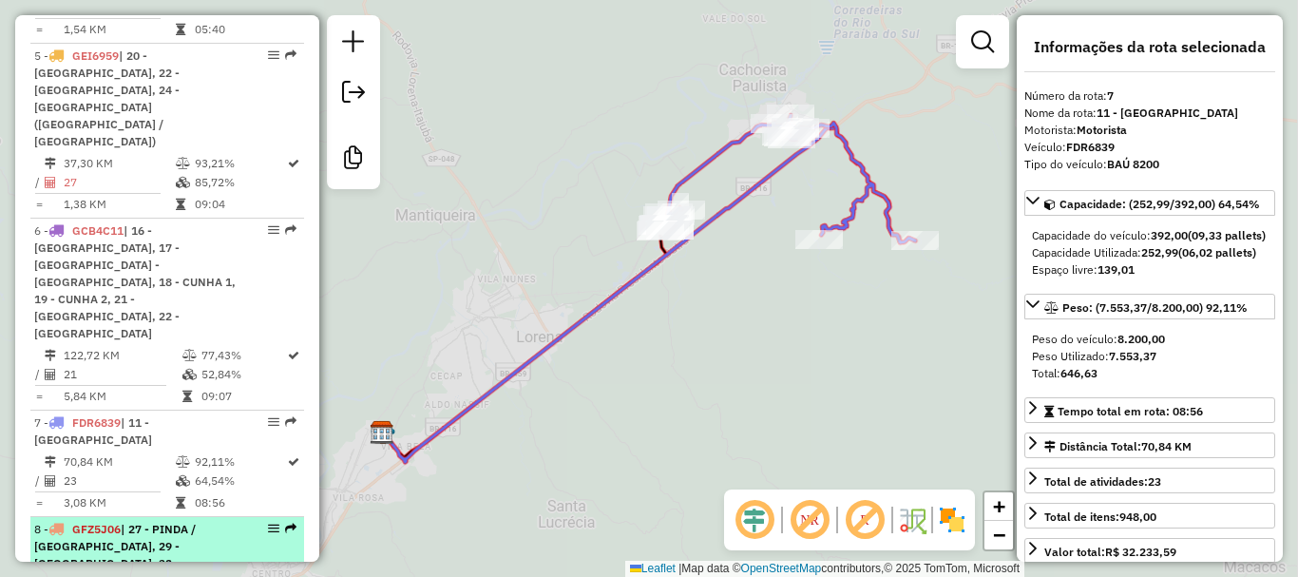
click at [130, 521] on div "8 - GFZ5J06 | 27 - PINDA / [GEOGRAPHIC_DATA], 29 - [GEOGRAPHIC_DATA], 32 - PIND…" at bounding box center [134, 555] width 201 height 68
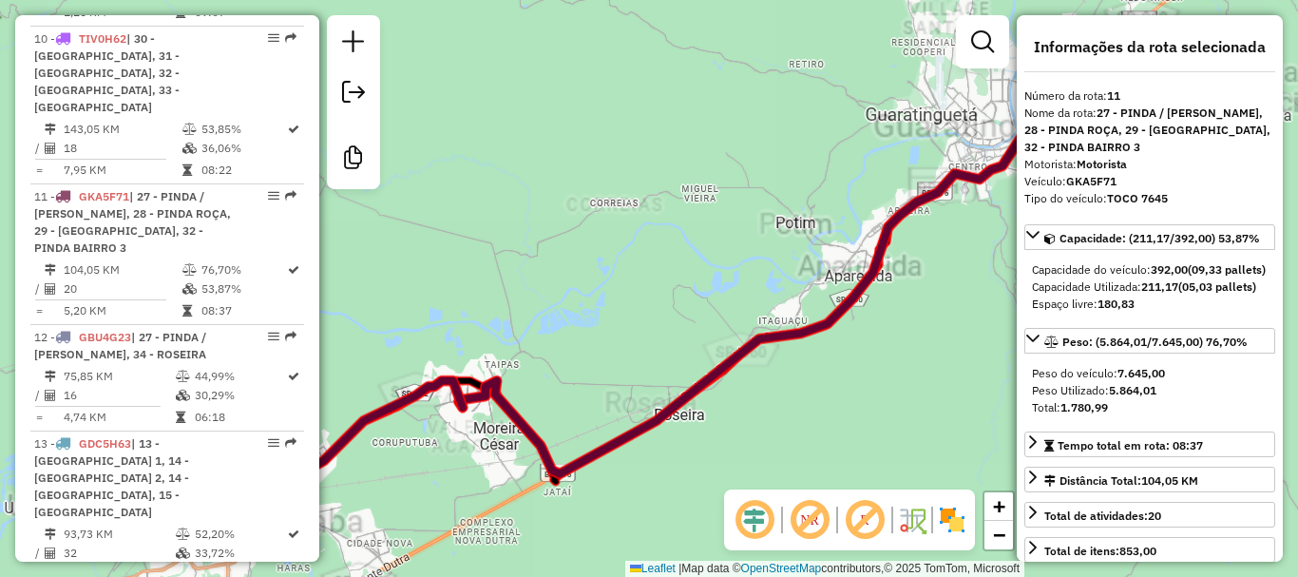
scroll to position [1944, 0]
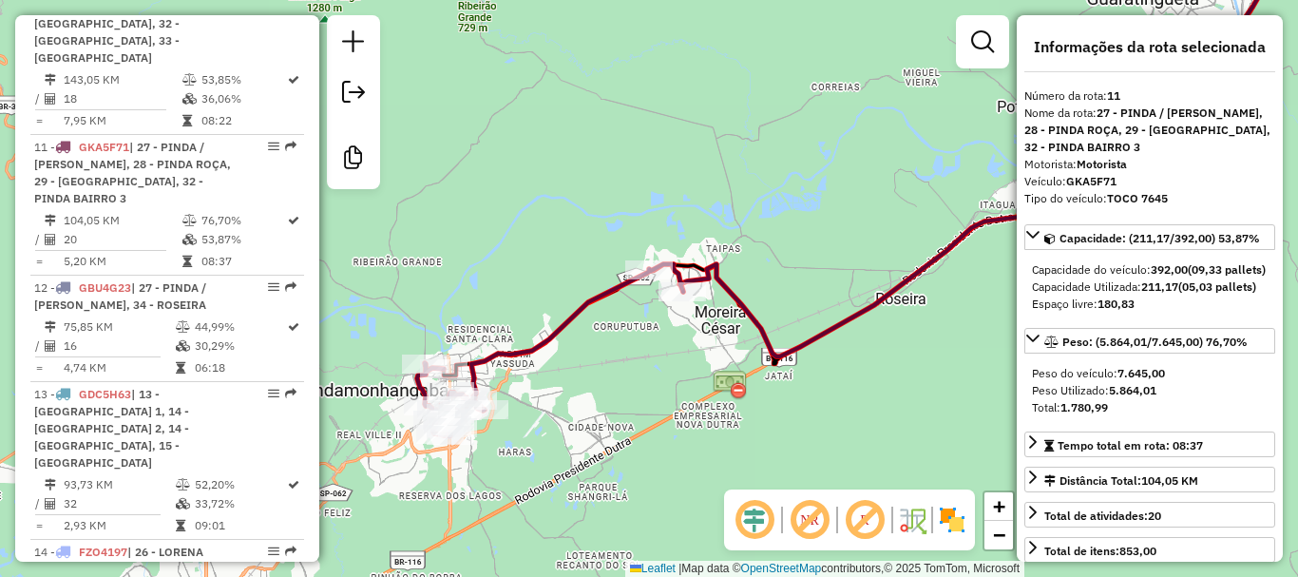
drag, startPoint x: 447, startPoint y: 506, endPoint x: 668, endPoint y: 390, distance: 249.9
click at [668, 390] on div "Janela de atendimento Grade de atendimento Capacidade Transportadoras Veículos …" at bounding box center [649, 288] width 1298 height 577
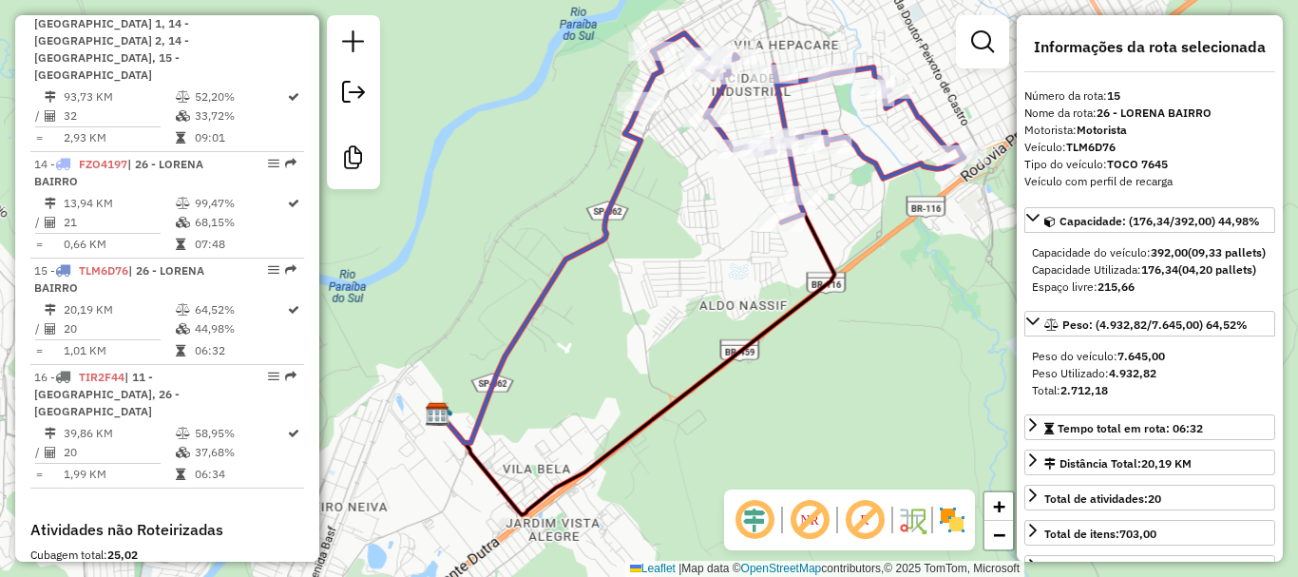
scroll to position [2435, 0]
